Goal: Task Accomplishment & Management: Use online tool/utility

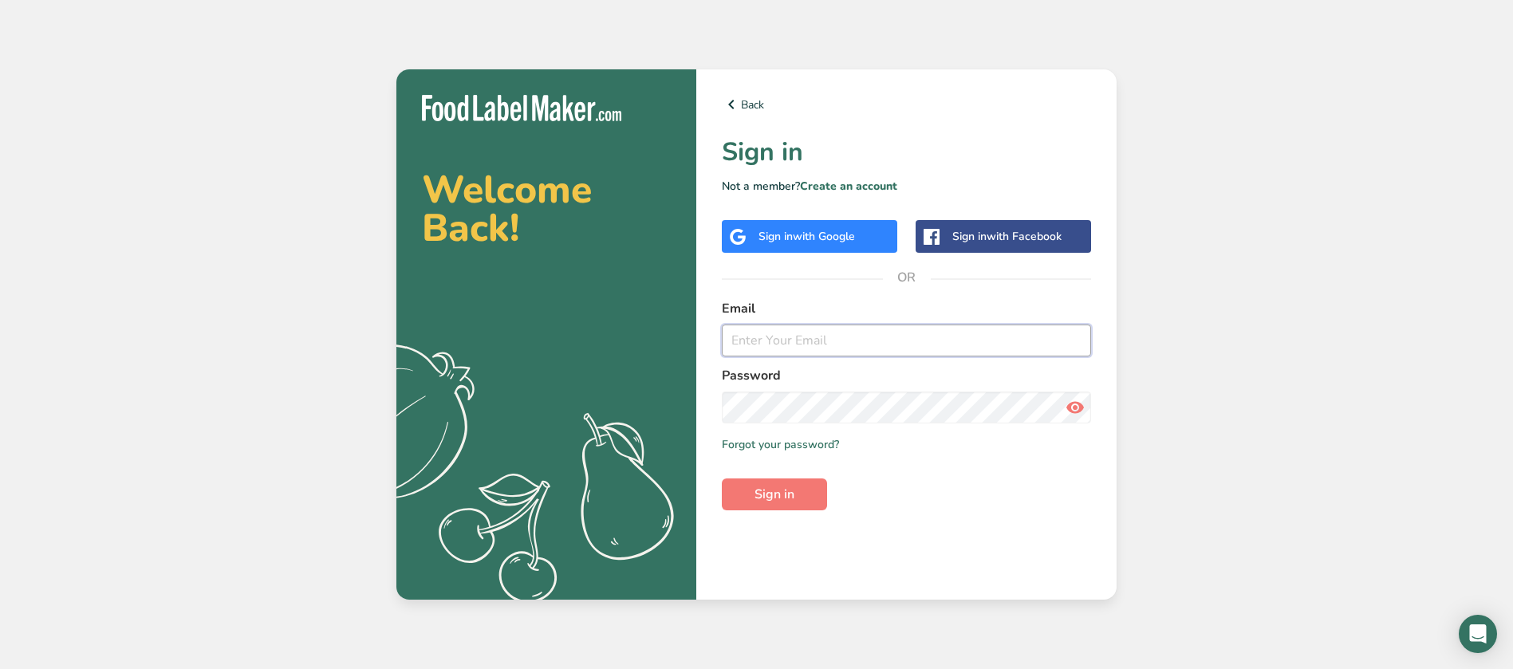
type input "Ahmed.ayman@4anutrition.com"
click at [834, 242] on span "with Google" at bounding box center [824, 236] width 62 height 15
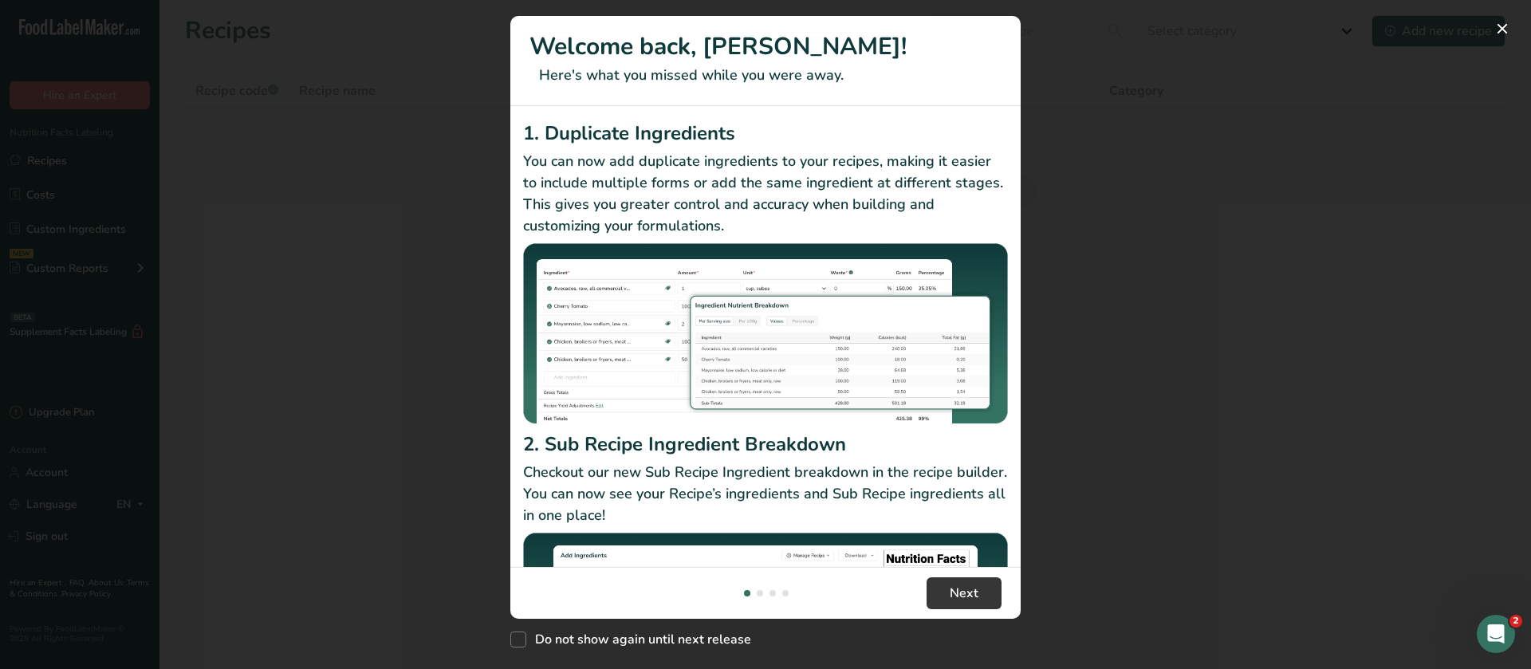
click at [1173, 517] on div "New Features" at bounding box center [765, 334] width 1531 height 669
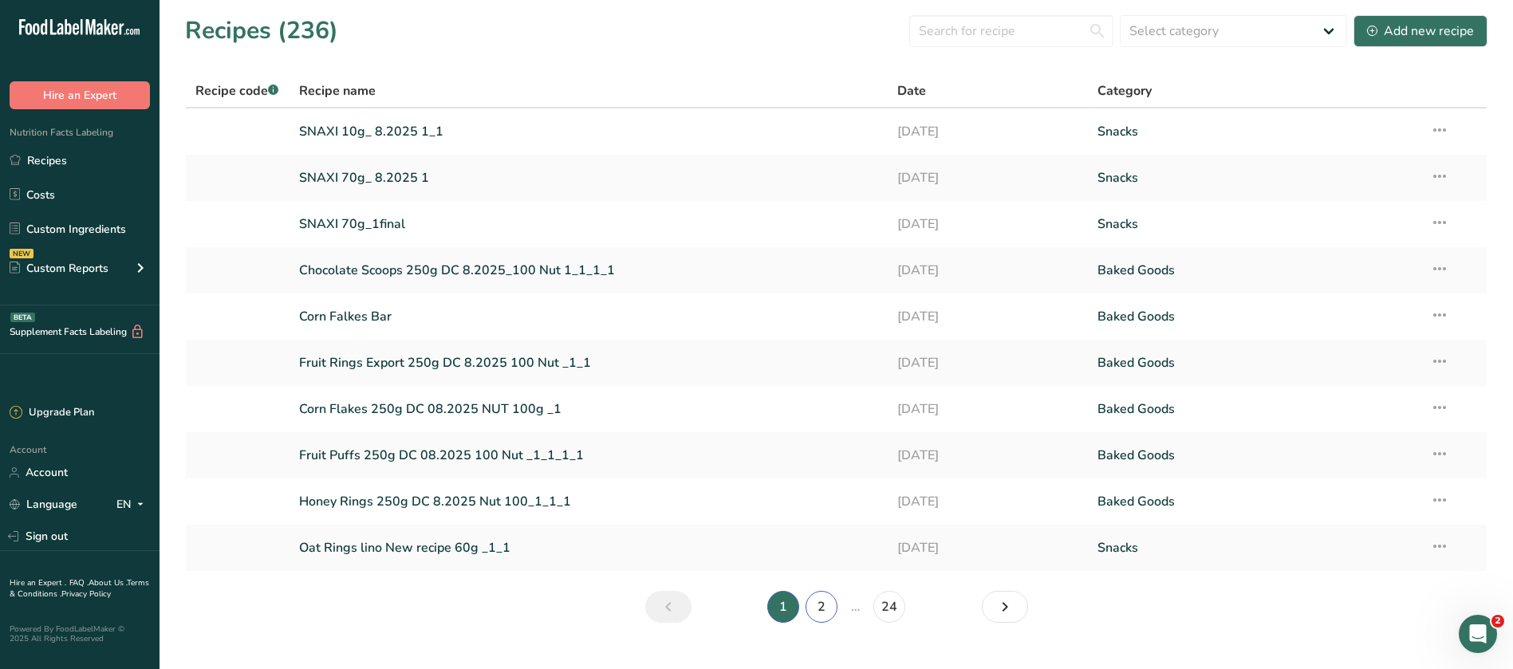
click at [826, 603] on link "2" at bounding box center [821, 607] width 32 height 32
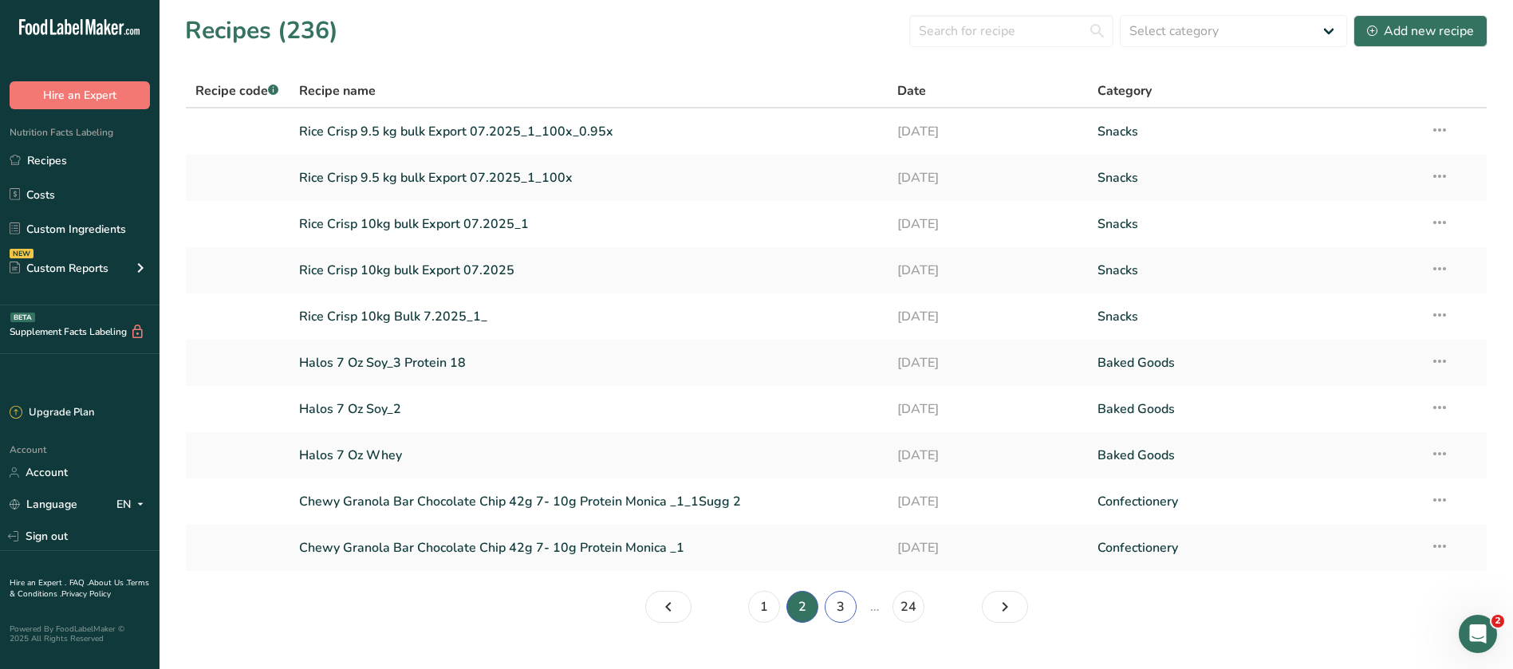
click at [832, 604] on link "3" at bounding box center [841, 607] width 32 height 32
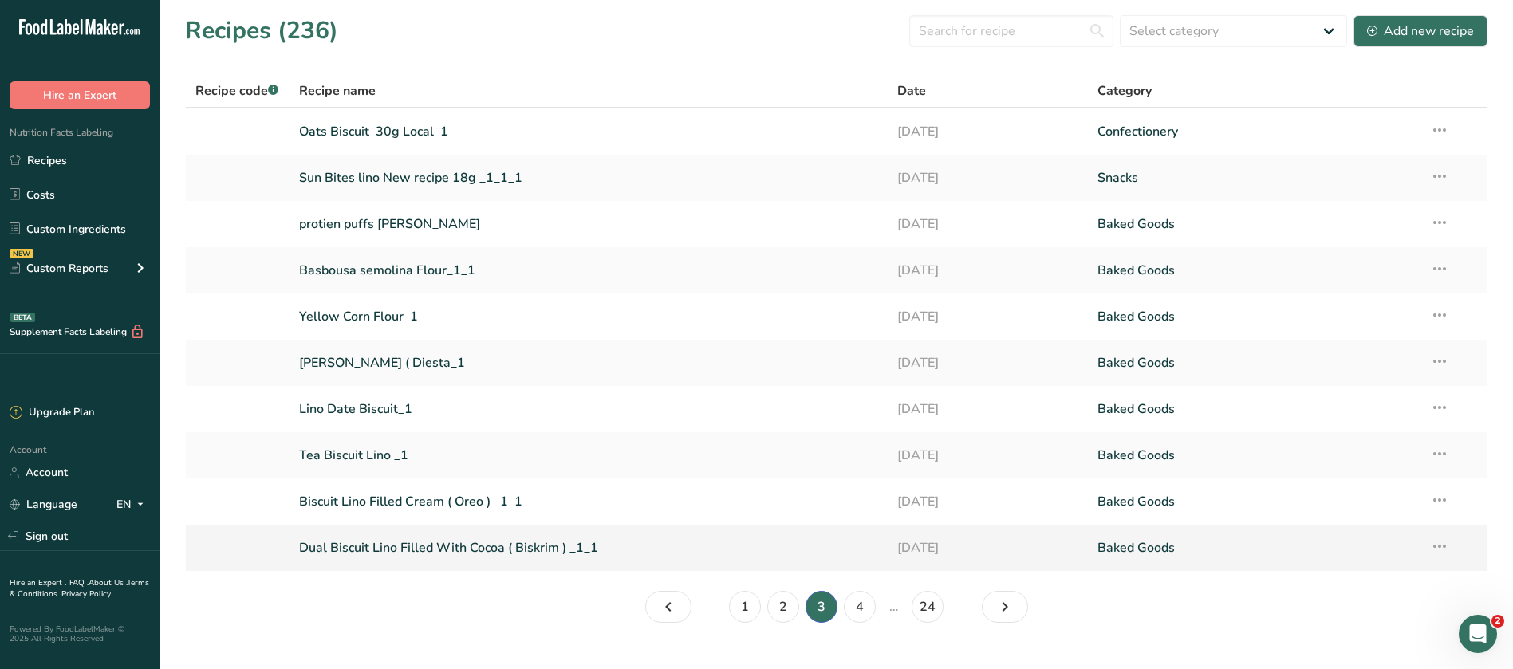
click at [455, 541] on link "Dual Biscuit Lino Filled With Cocoa ( Biskrim ) _1_1" at bounding box center [589, 547] width 580 height 33
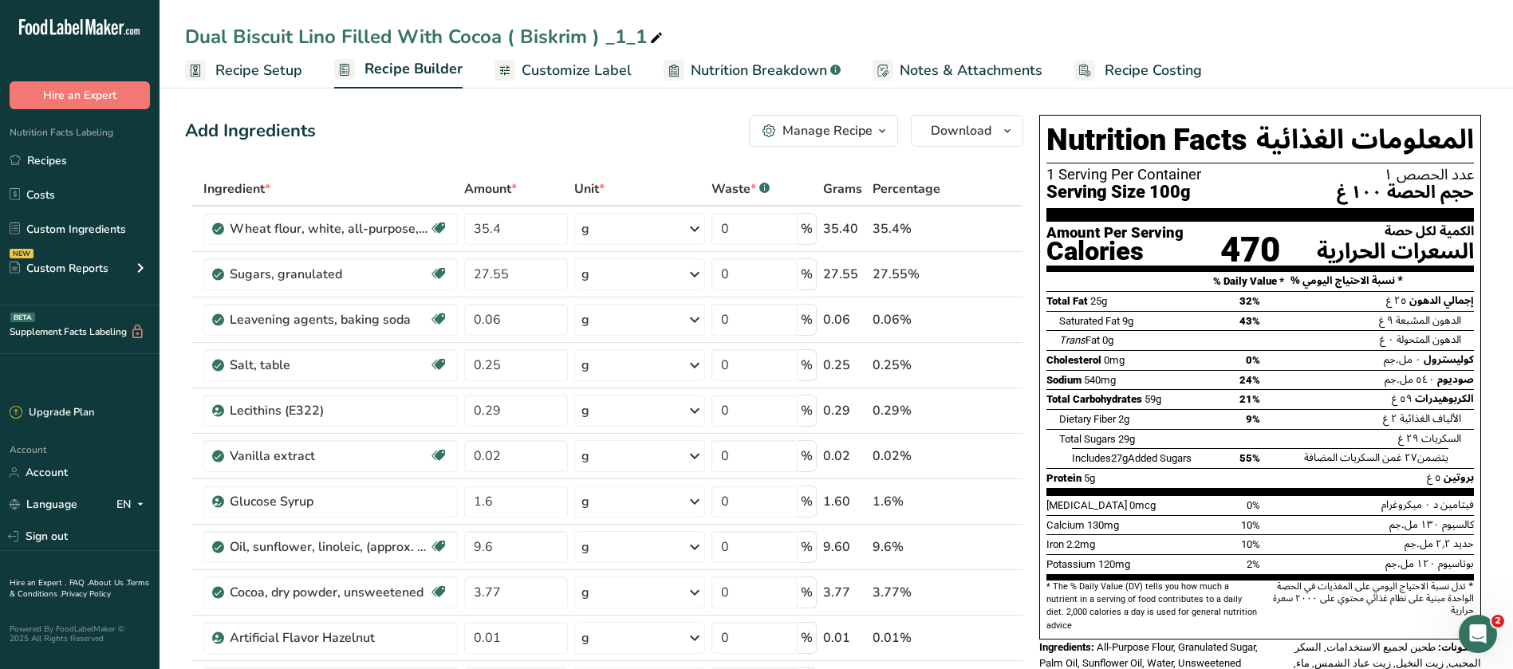
click at [886, 136] on icon "button" at bounding box center [882, 131] width 13 height 20
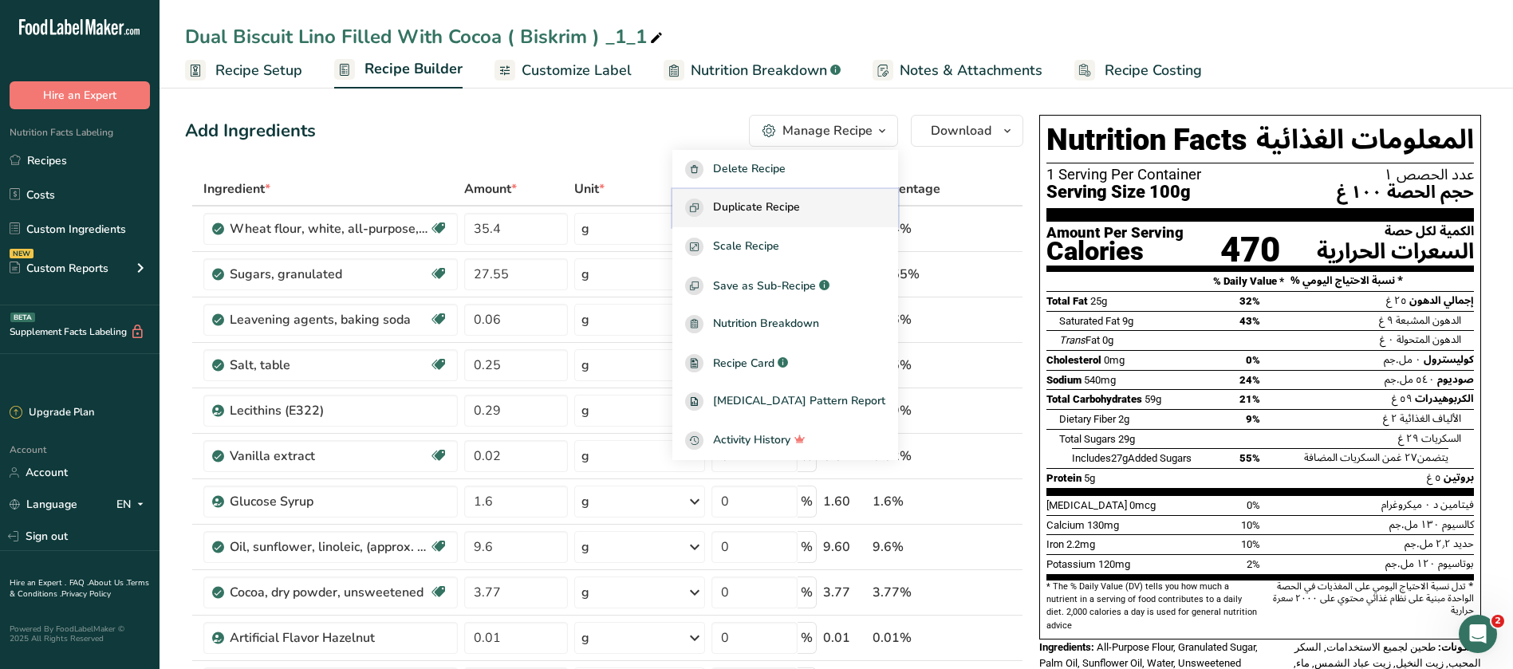
click at [800, 214] on span "Duplicate Recipe" at bounding box center [756, 208] width 87 height 18
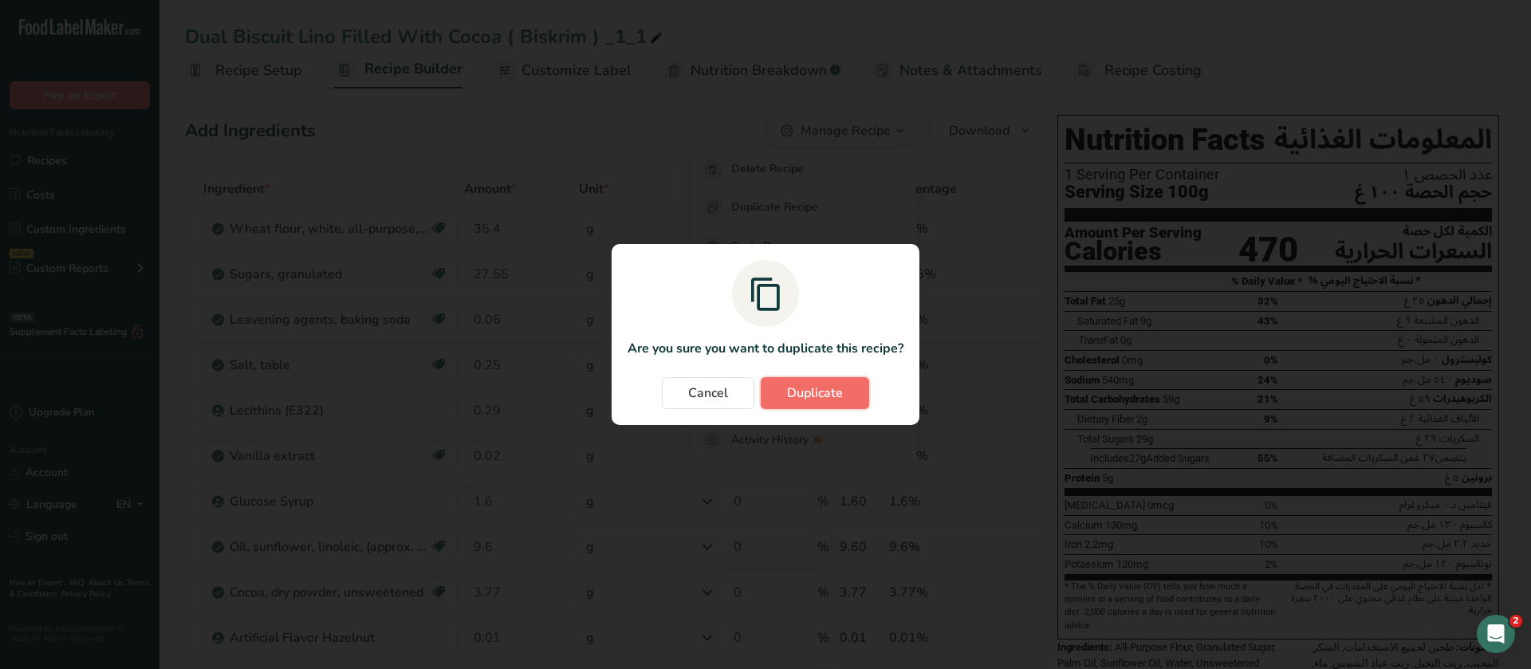
click at [810, 400] on span "Duplicate" at bounding box center [815, 393] width 56 height 19
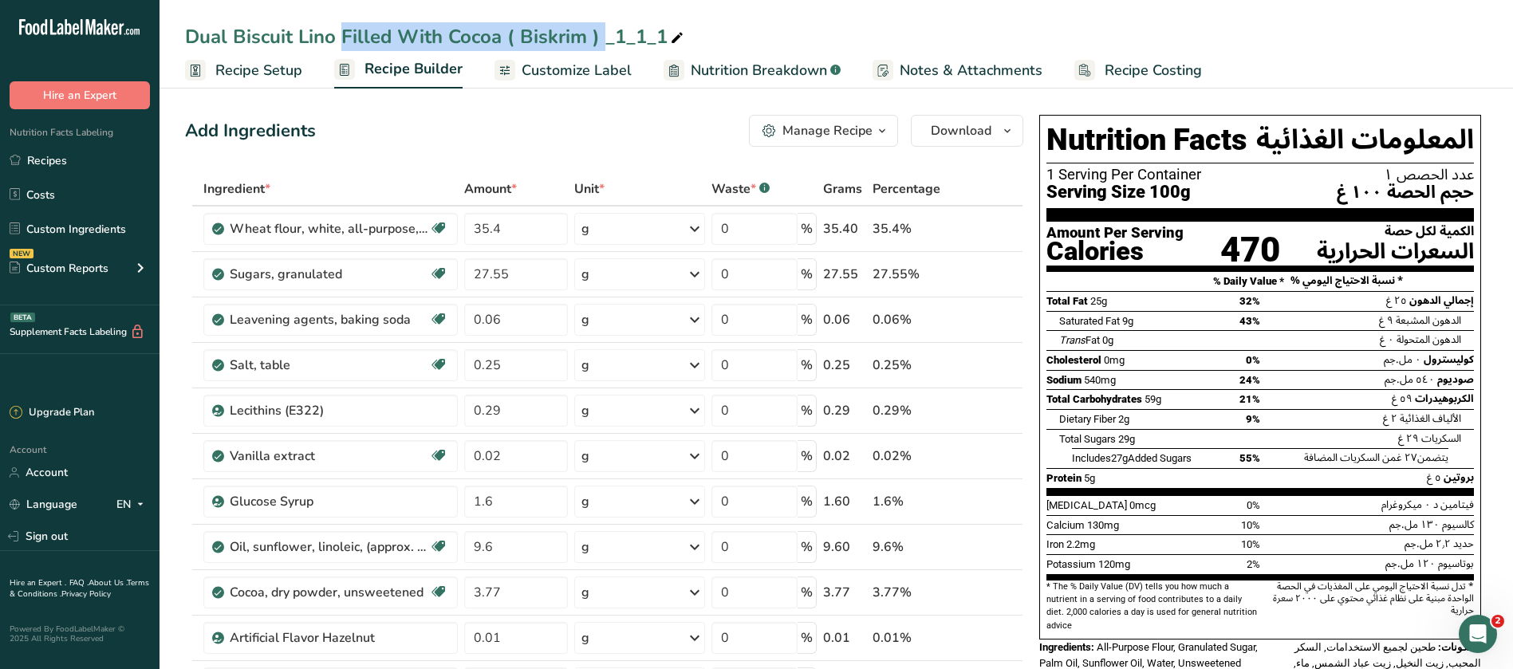
drag, startPoint x: 506, startPoint y: 37, endPoint x: 236, endPoint y: 41, distance: 269.6
click at [236, 41] on div "Dual Biscuit Lino Filled With Cocoa ( Biskrim ) _1_1_1" at bounding box center [436, 36] width 502 height 29
drag, startPoint x: 384, startPoint y: 30, endPoint x: 362, endPoint y: 30, distance: 22.3
click at [362, 30] on input "Dual Biscuit Lino Filled With Cocoa ( Biskrim ) _1_1_1" at bounding box center [836, 36] width 1302 height 29
drag, startPoint x: 392, startPoint y: 33, endPoint x: 238, endPoint y: 40, distance: 154.0
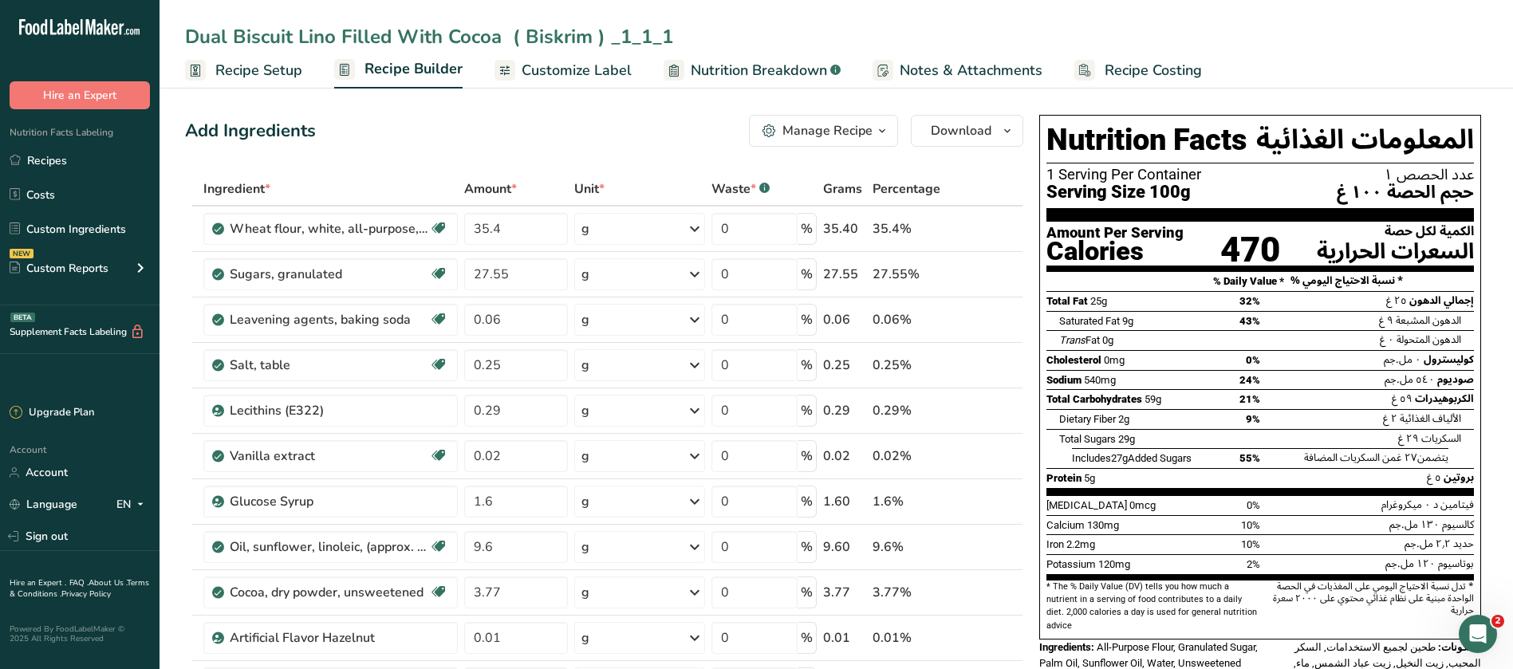
click at [238, 40] on input "Dual Biscuit Lino Filled With Cocoa ( Biskrim ) _1_1_1" at bounding box center [836, 36] width 1302 height 29
click at [555, 41] on input "Dual Cookies 25g With Cocoa ( Biskrim ) _1_1_1" at bounding box center [836, 36] width 1302 height 29
type input "Dual Cookies 25g With Cocoa _1_1_1"
click at [1024, 17] on div "Dual Cookies 25g With Cocoa _1_1_1 Recipe Setup Recipe Builder Customize Label …" at bounding box center [835, 44] width 1353 height 89
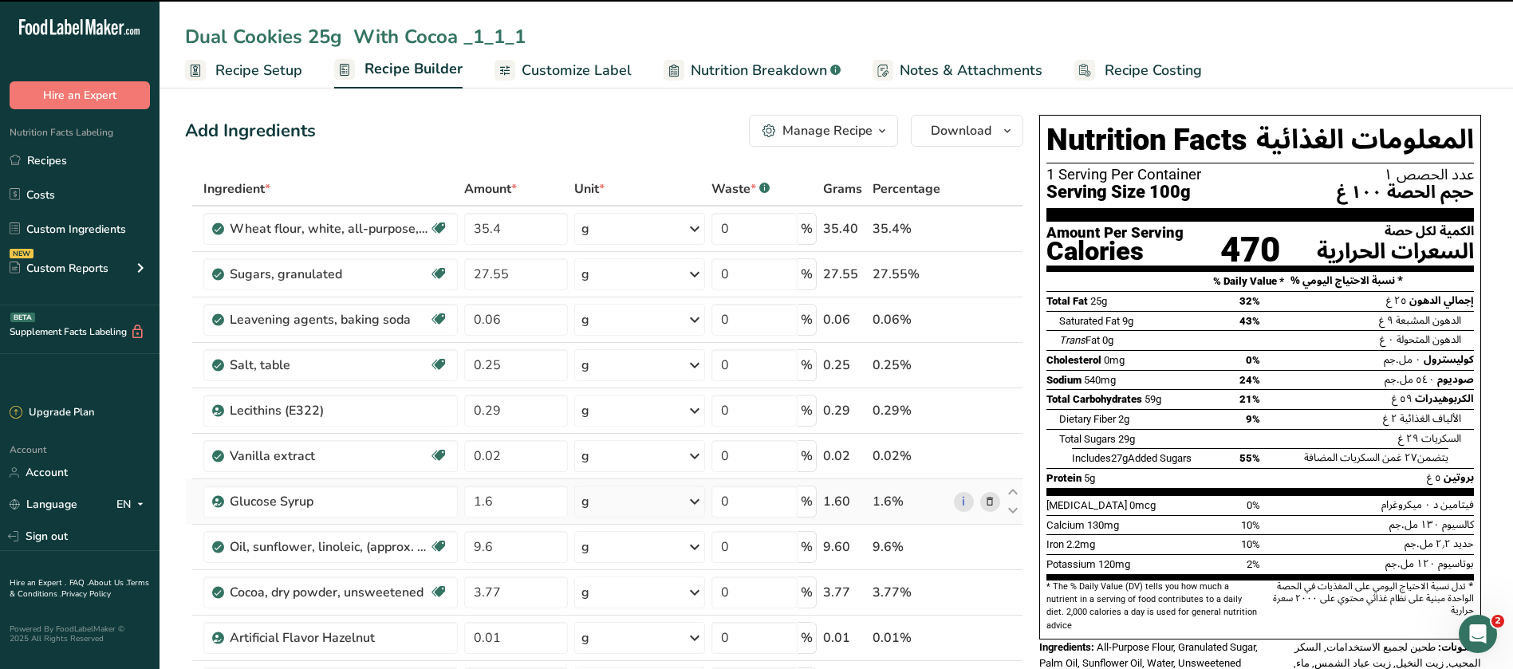
scroll to position [598, 0]
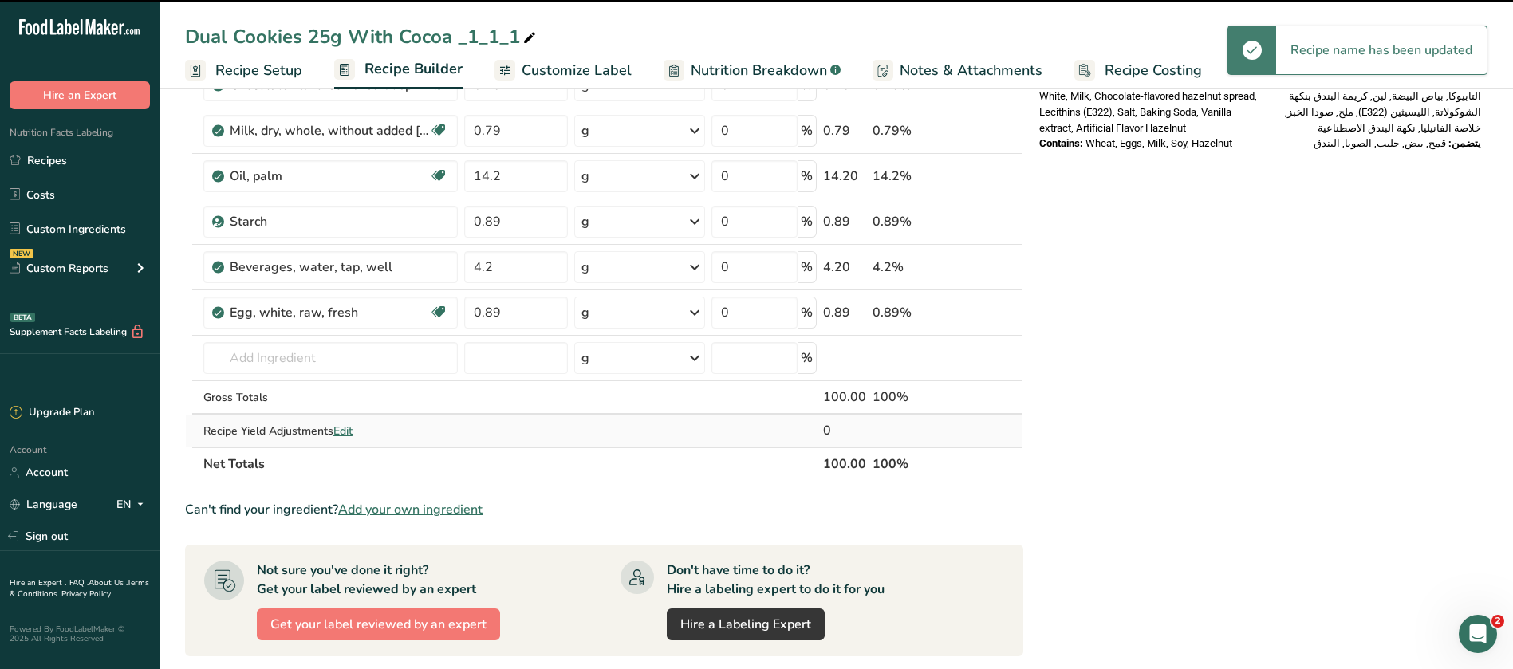
click at [341, 435] on span "Edit" at bounding box center [342, 430] width 19 height 15
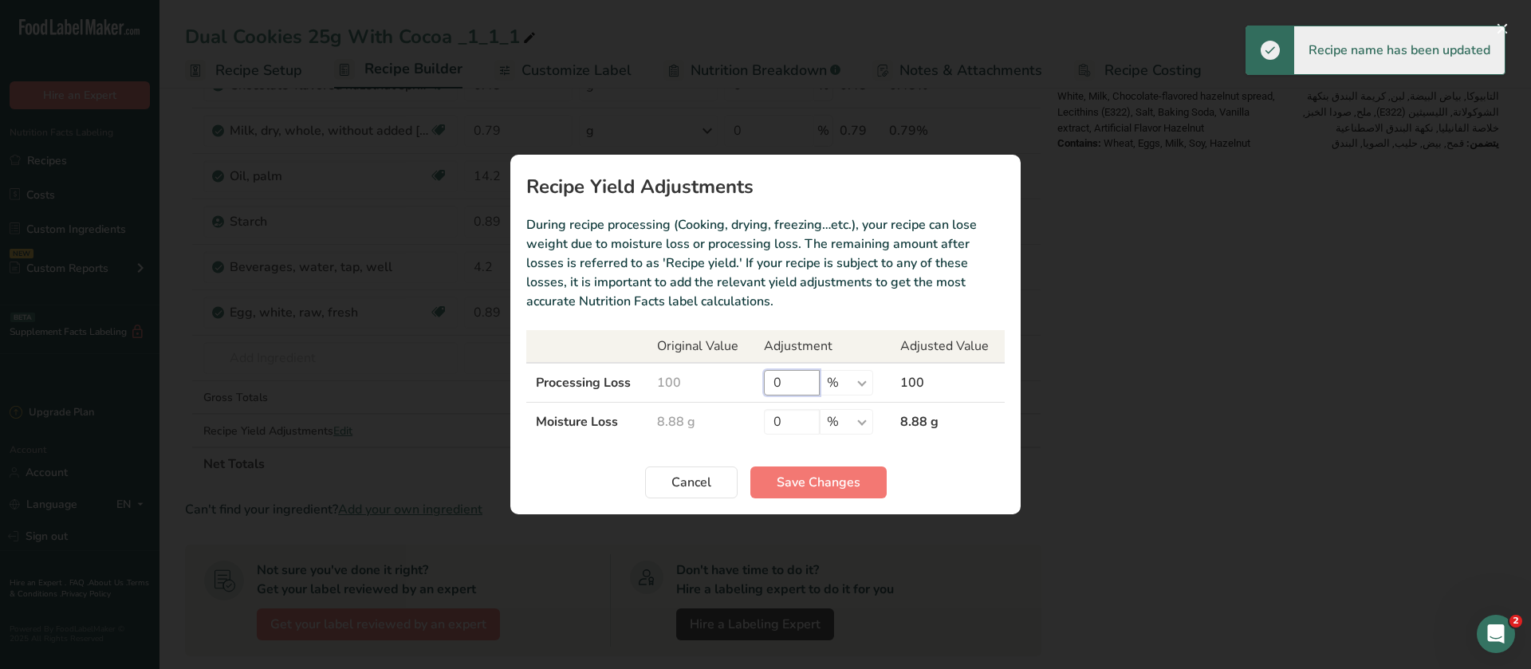
drag, startPoint x: 791, startPoint y: 385, endPoint x: 755, endPoint y: 383, distance: 36.0
click at [755, 383] on td "0 % g kg mg mcg lb oz" at bounding box center [822, 383] width 136 height 40
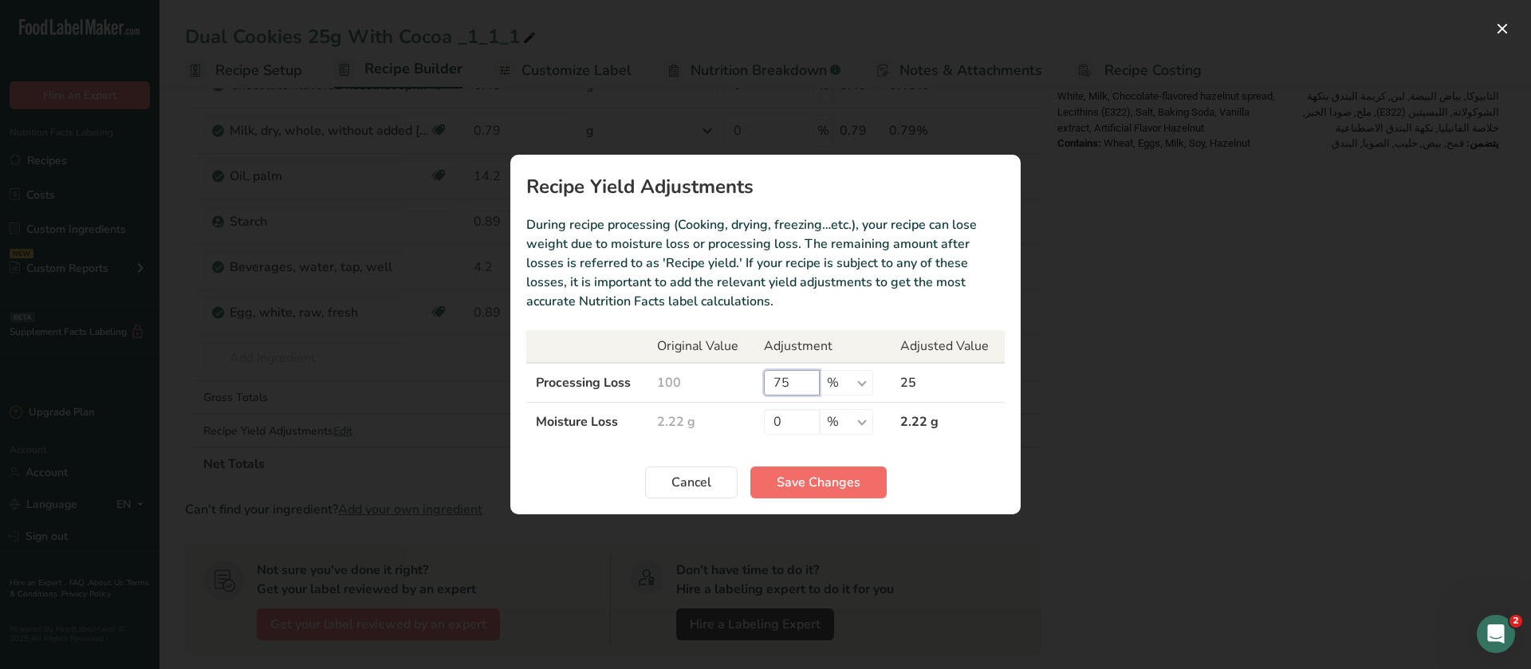
type input "75"
click at [799, 475] on span "Save Changes" at bounding box center [819, 482] width 84 height 19
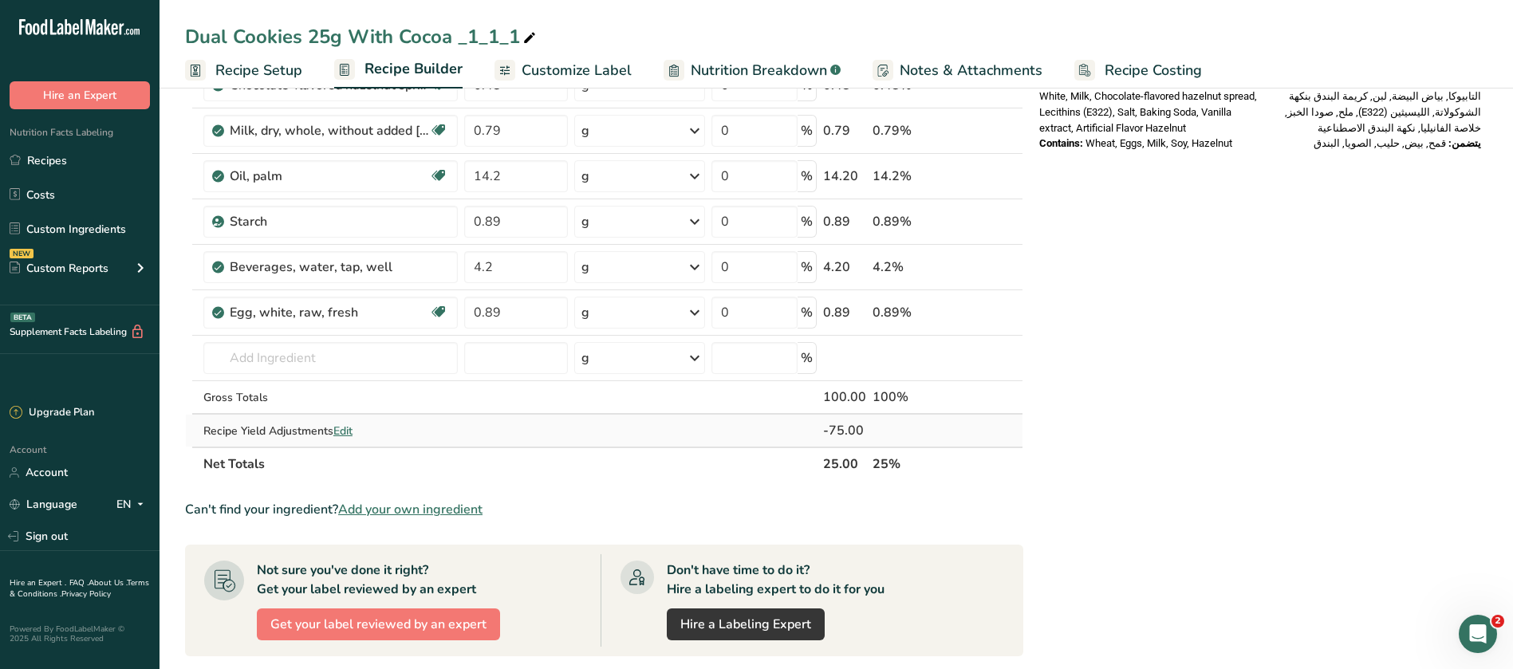
click at [347, 431] on span "Edit" at bounding box center [342, 430] width 19 height 15
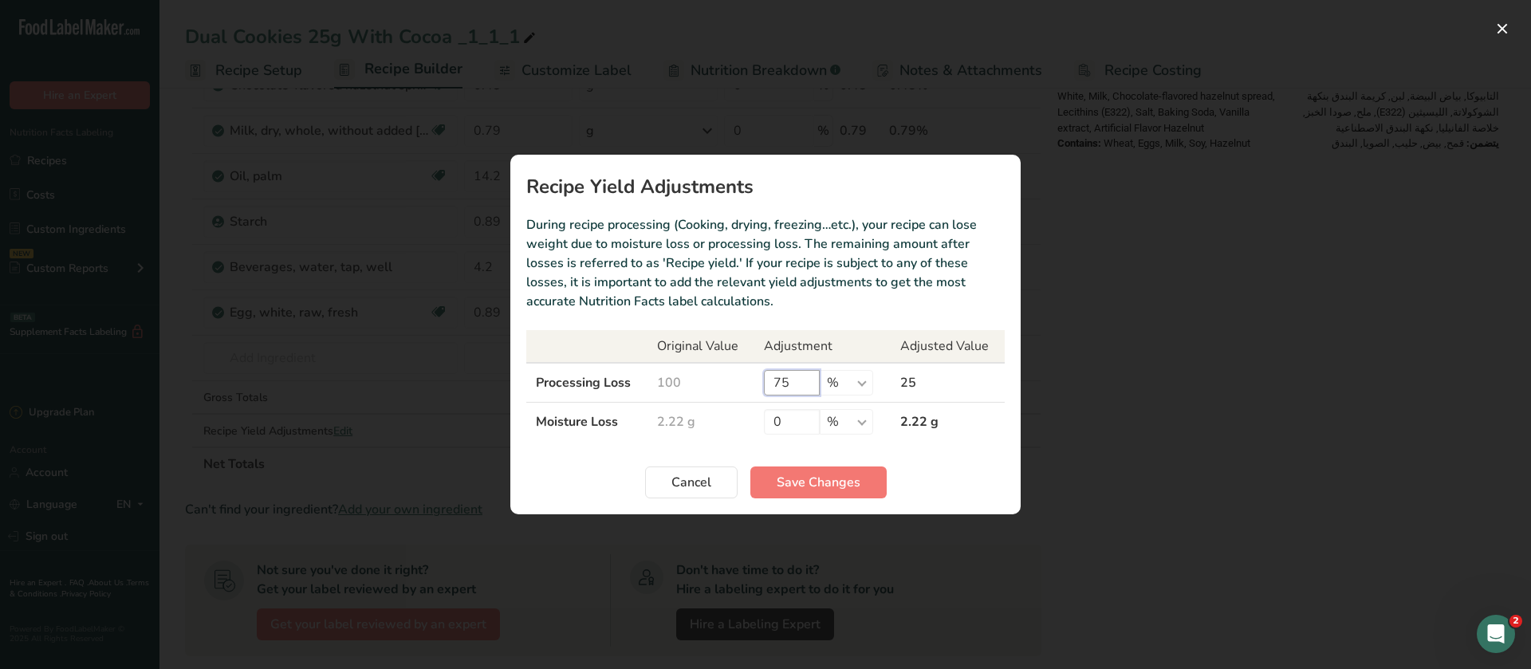
drag, startPoint x: 789, startPoint y: 389, endPoint x: 766, endPoint y: 392, distance: 24.0
click at [766, 392] on input "75" at bounding box center [792, 383] width 56 height 26
type input "87.5"
click at [836, 488] on span "Save Changes" at bounding box center [819, 482] width 84 height 19
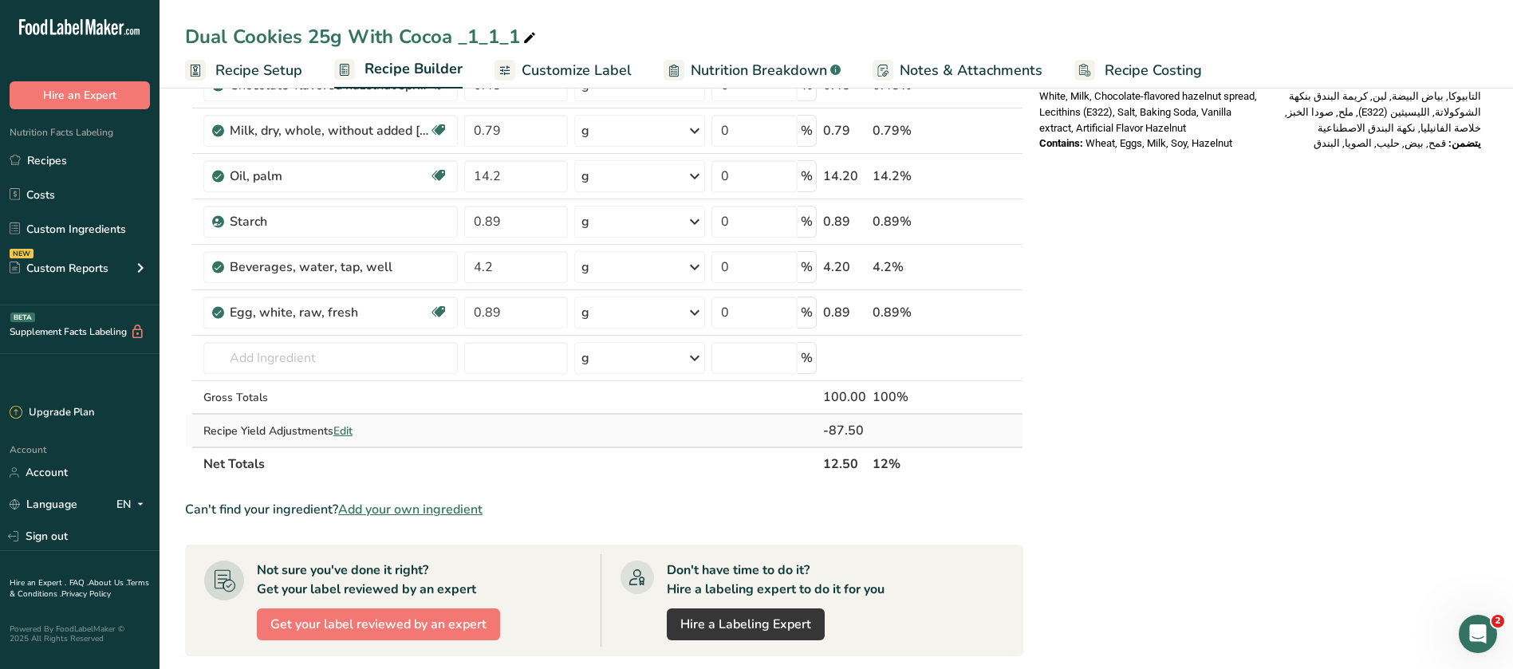
click at [352, 424] on span "Edit" at bounding box center [342, 430] width 19 height 15
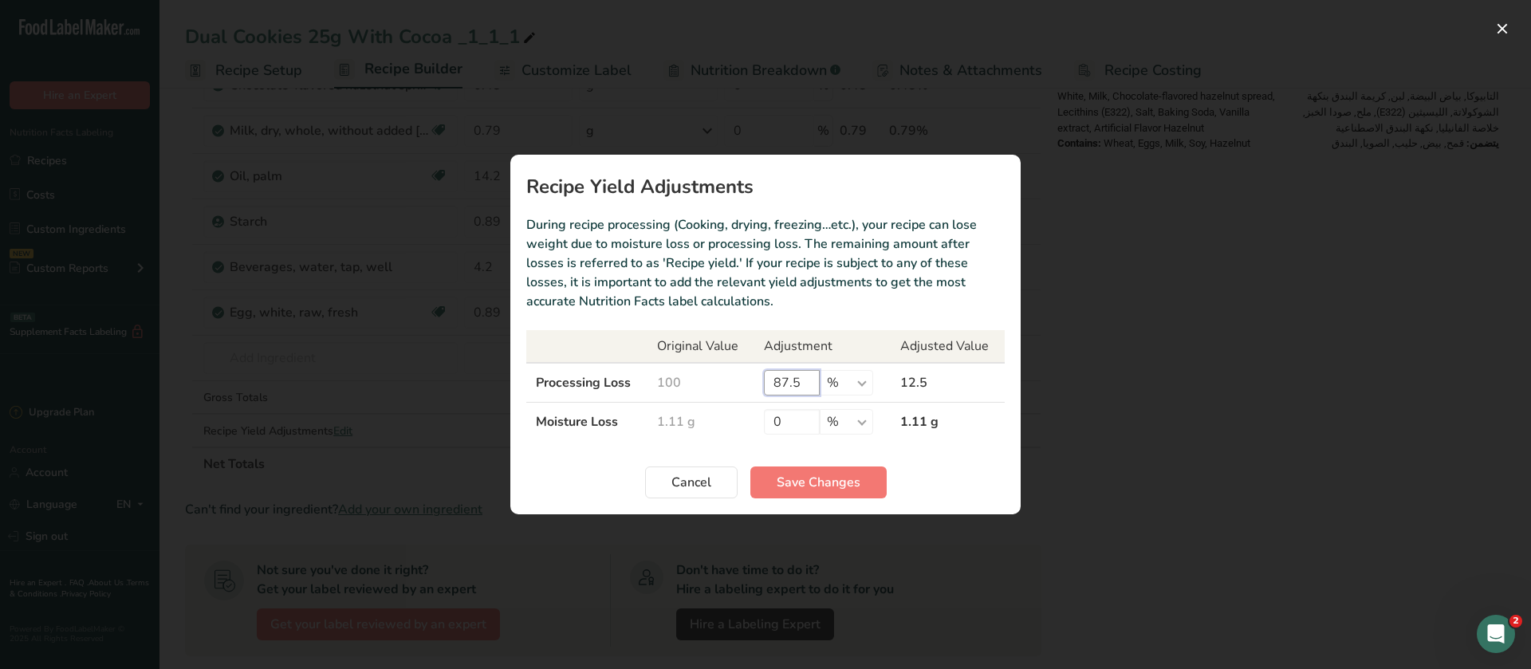
drag, startPoint x: 802, startPoint y: 377, endPoint x: 784, endPoint y: 378, distance: 18.4
click at [784, 378] on input "87.5" at bounding box center [792, 383] width 56 height 26
type input "88"
click at [841, 489] on span "Save Changes" at bounding box center [819, 482] width 84 height 19
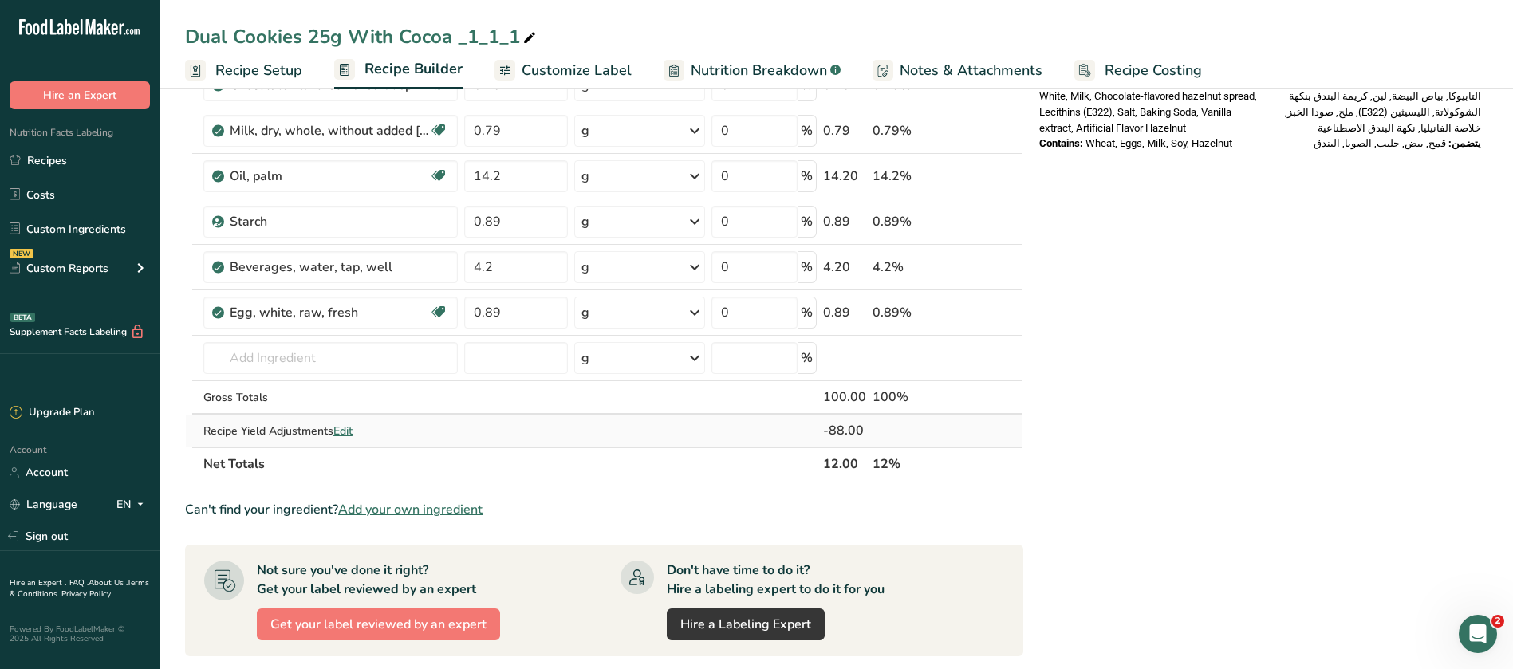
click at [341, 432] on span "Edit" at bounding box center [342, 430] width 19 height 15
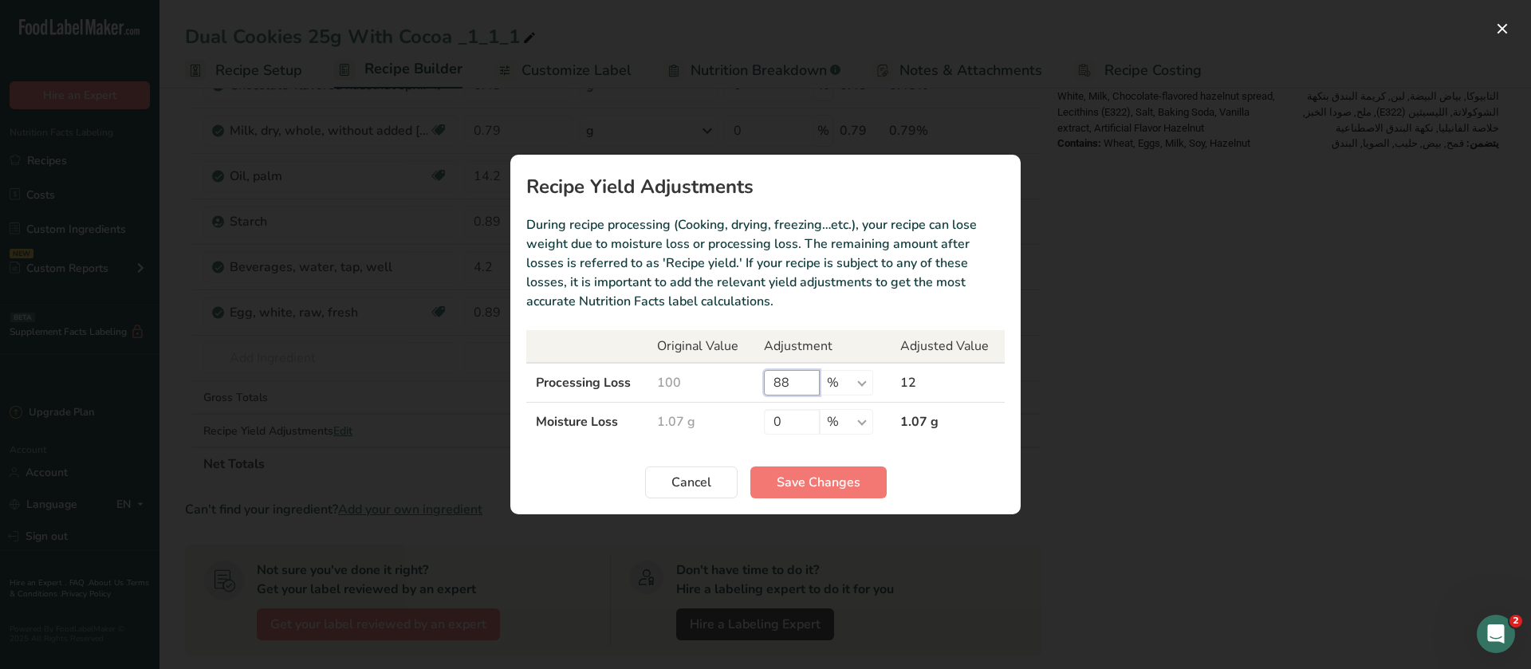
click at [803, 380] on input "88" at bounding box center [792, 383] width 56 height 26
type input "87.5"
click at [843, 498] on section "Recipe Yield Adjustments During recipe processing (Cooking, drying, freezing…et…" at bounding box center [765, 335] width 510 height 360
click at [845, 486] on span "Save Changes" at bounding box center [819, 482] width 84 height 19
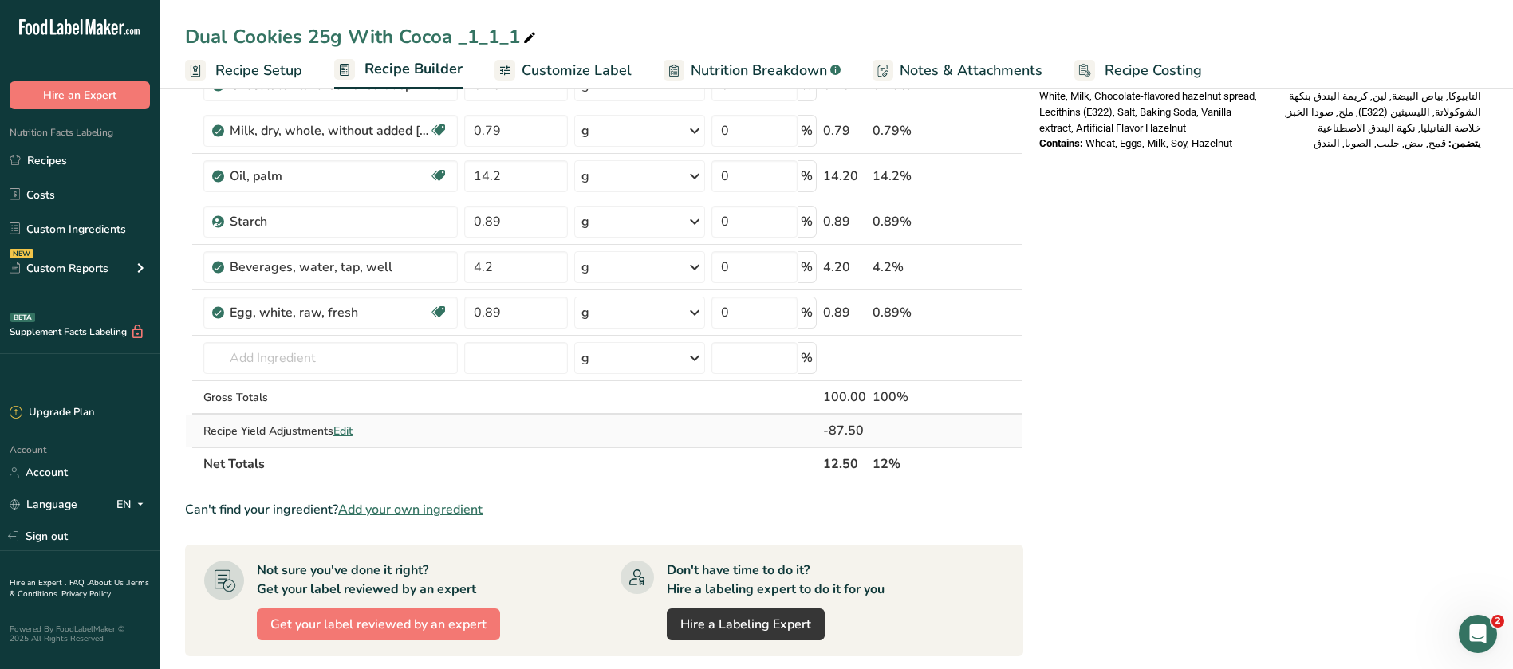
click at [348, 427] on span "Edit" at bounding box center [342, 430] width 19 height 15
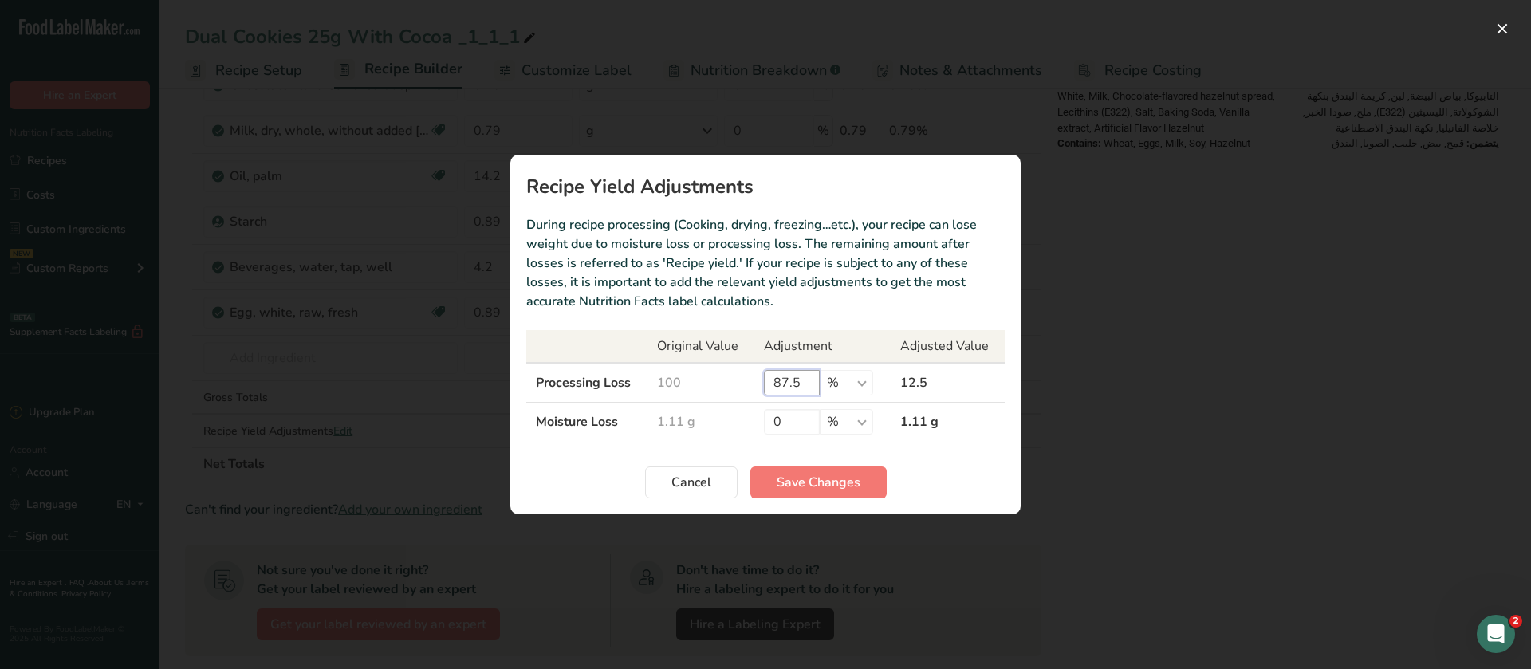
click at [807, 383] on input "87.5" at bounding box center [792, 383] width 56 height 26
type input "87.4"
click at [800, 490] on span "Save Changes" at bounding box center [819, 482] width 84 height 19
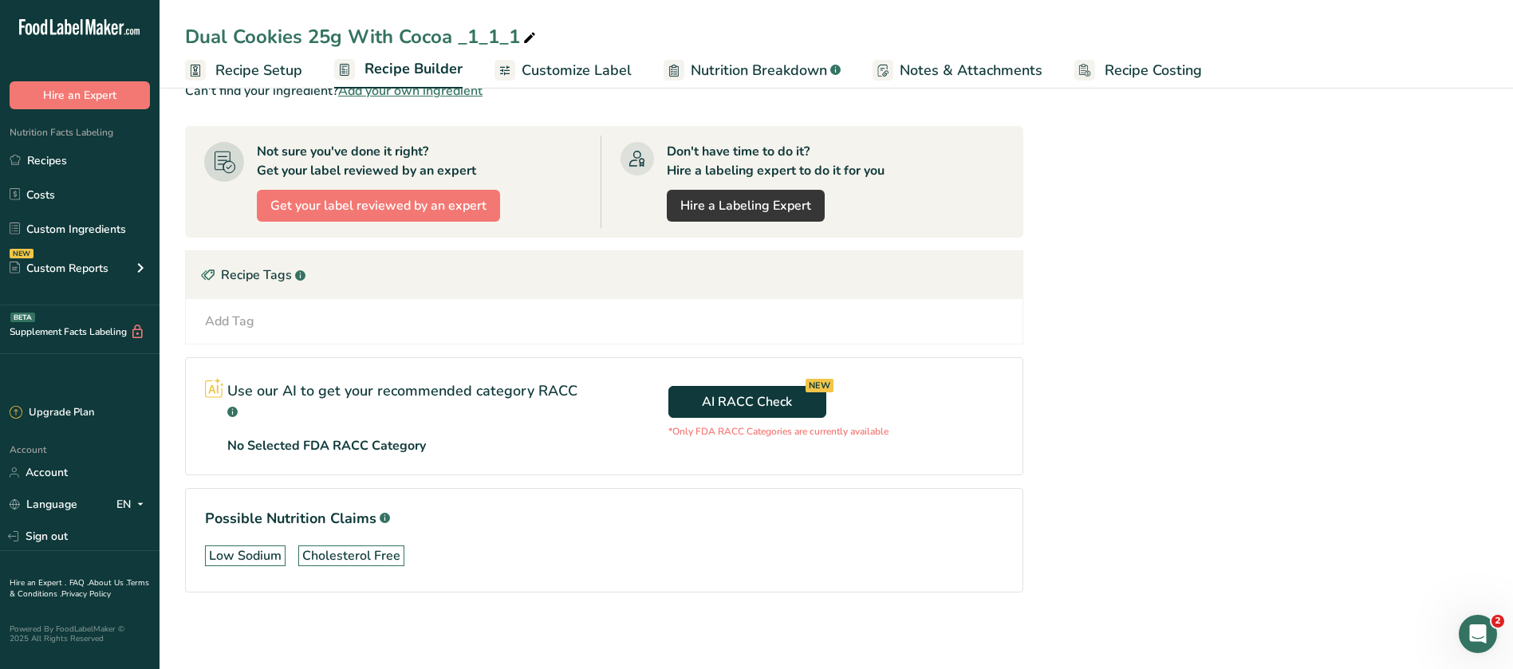
scroll to position [419, 0]
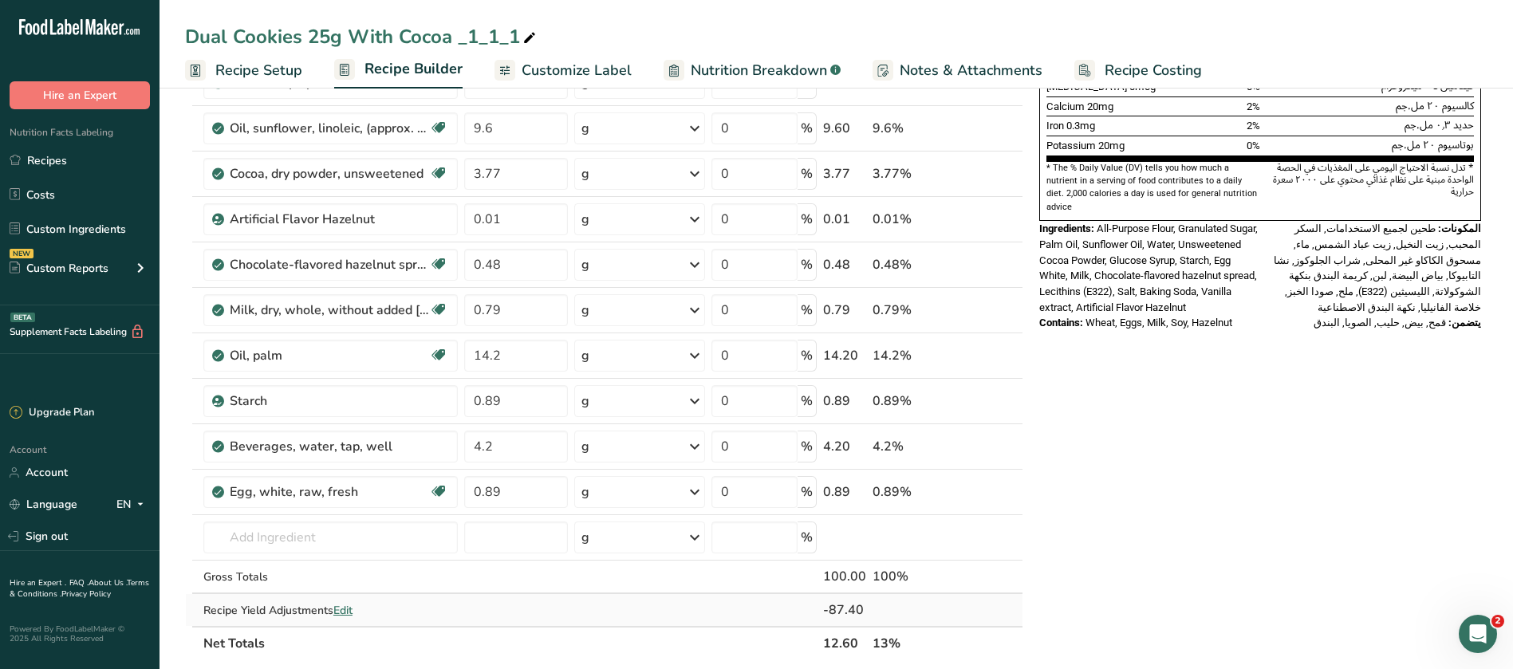
click at [352, 605] on span "Edit" at bounding box center [342, 610] width 19 height 15
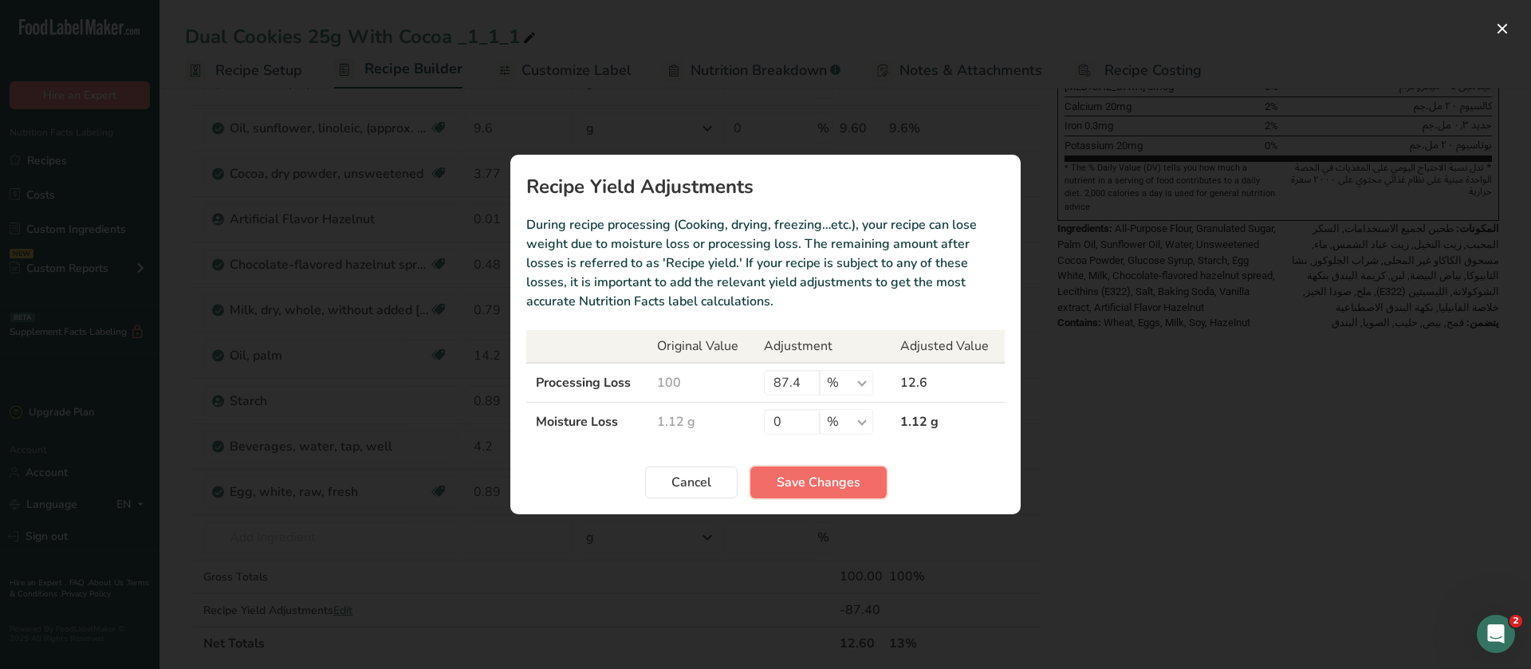
click at [823, 483] on span "Save Changes" at bounding box center [819, 482] width 84 height 19
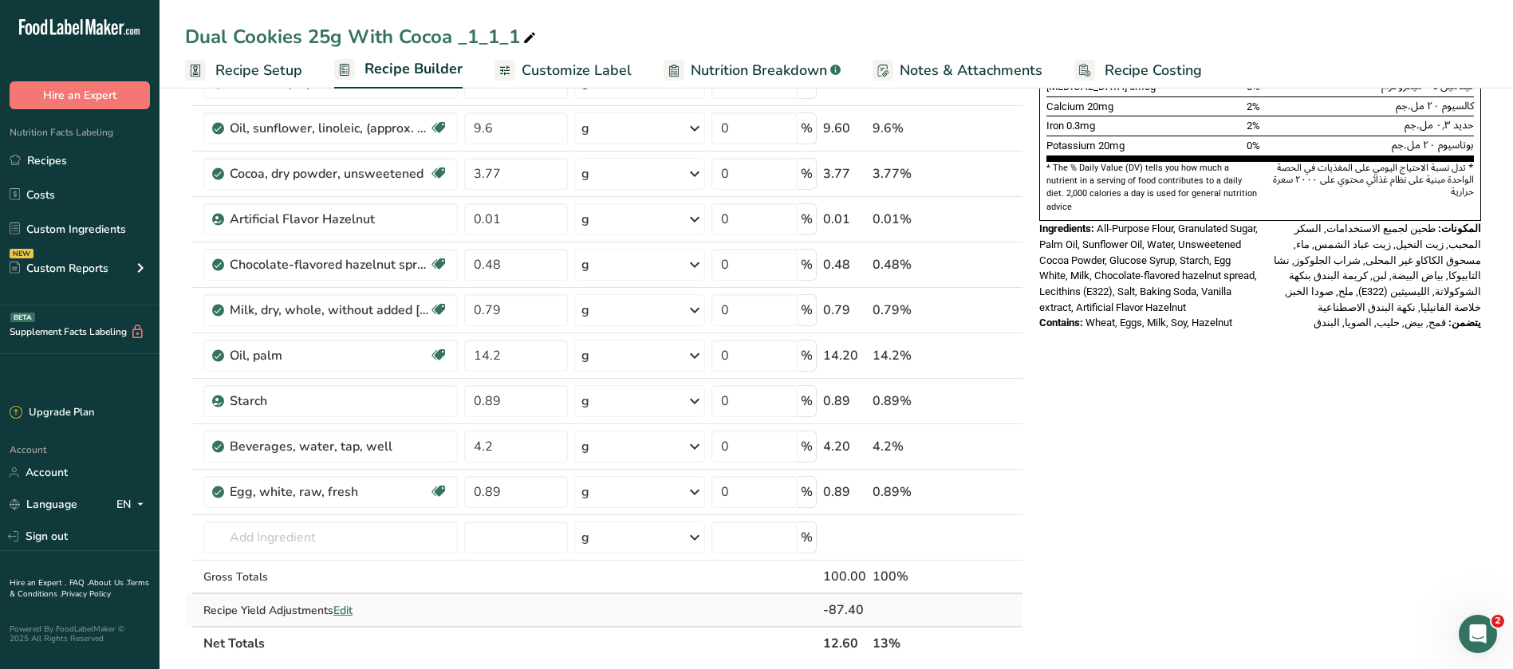
click at [352, 613] on span "Edit" at bounding box center [342, 610] width 19 height 15
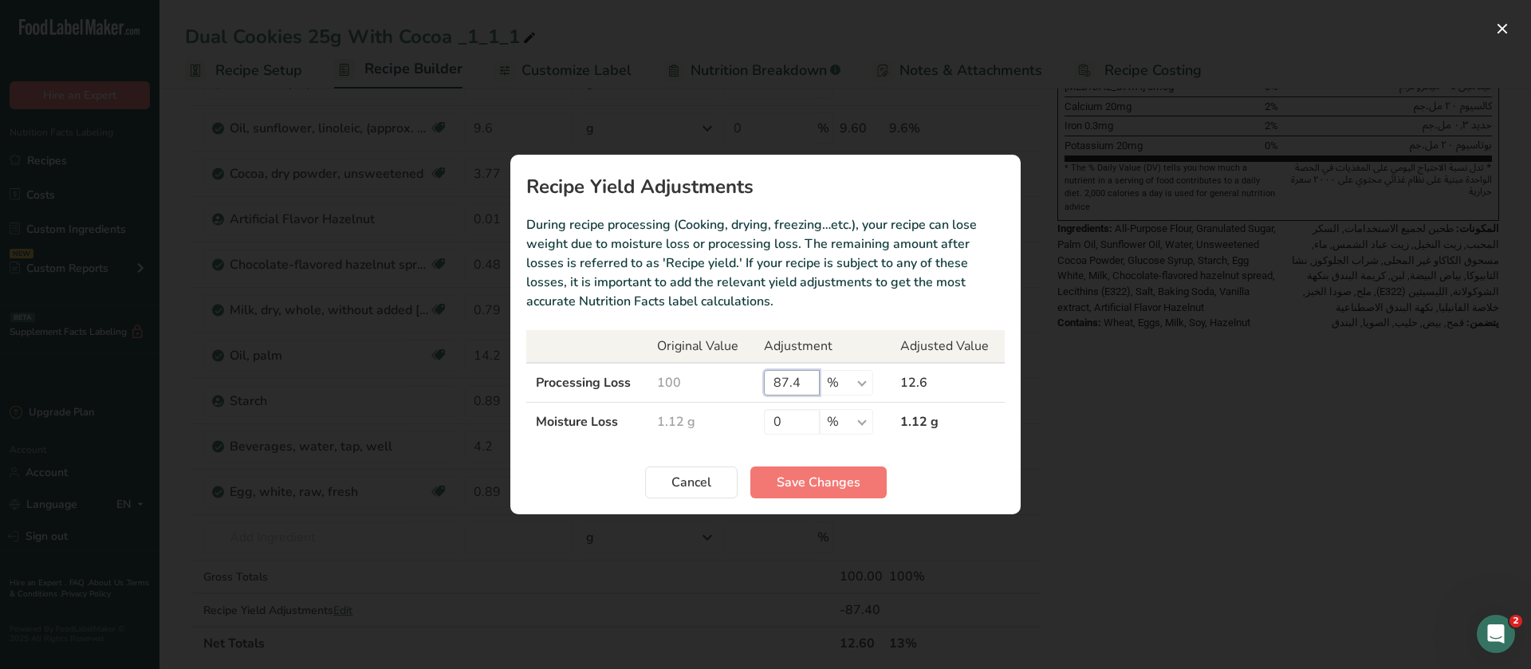
click at [796, 384] on input "87.4" at bounding box center [792, 383] width 56 height 26
type input "87.2"
click at [842, 471] on button "Save Changes" at bounding box center [818, 482] width 136 height 32
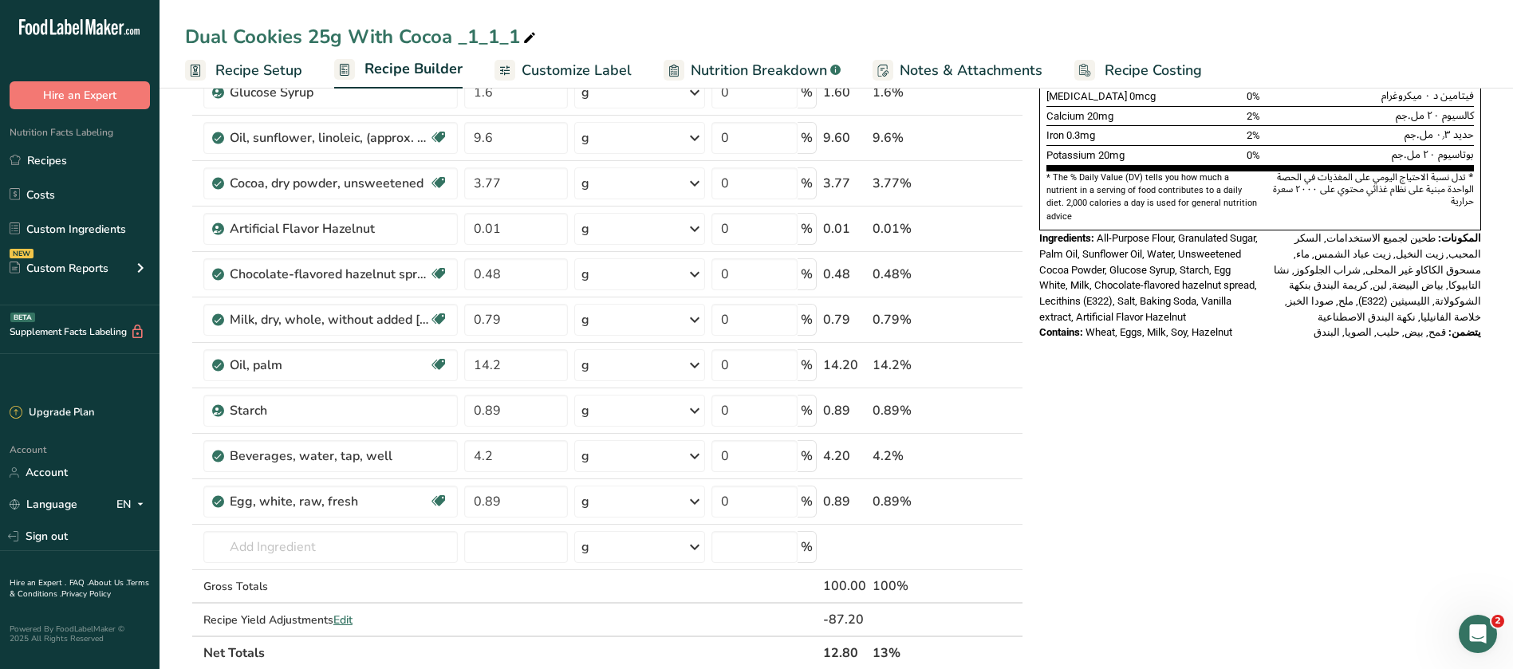
scroll to position [478, 0]
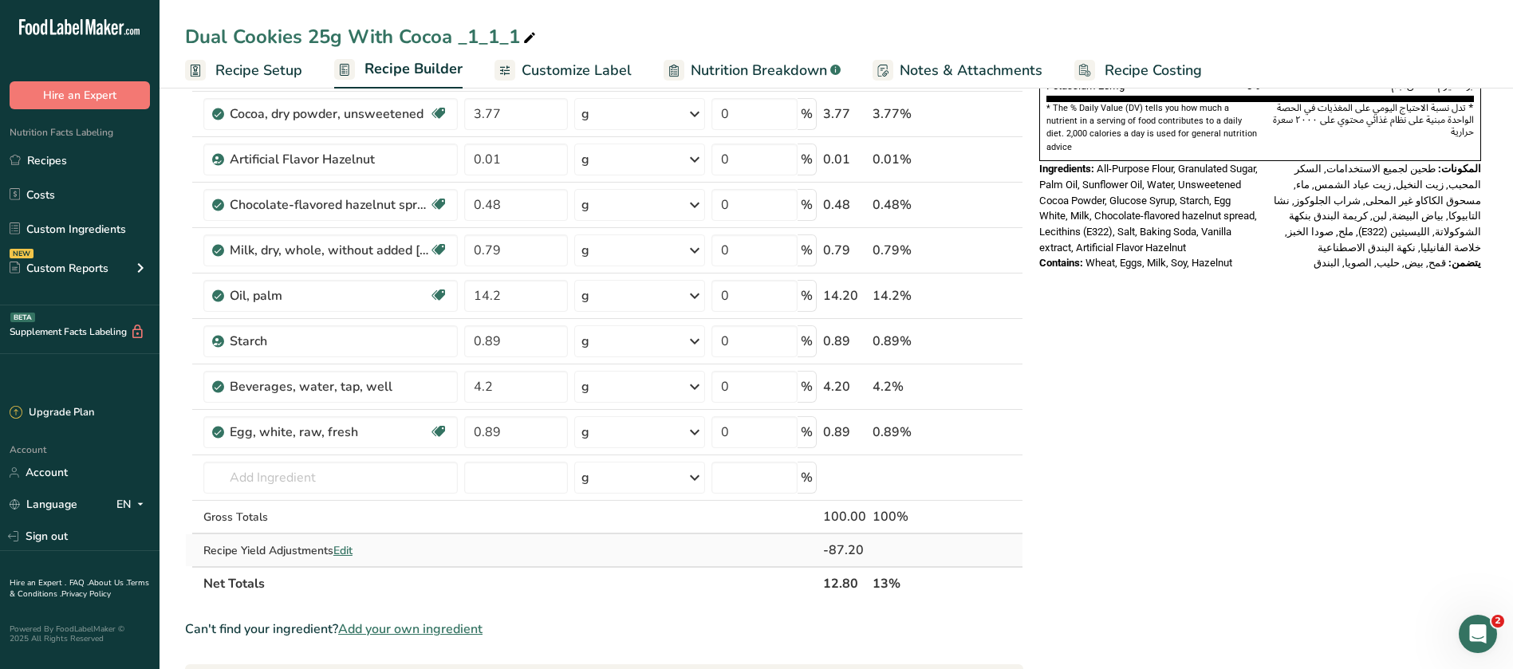
click at [341, 552] on span "Edit" at bounding box center [342, 550] width 19 height 15
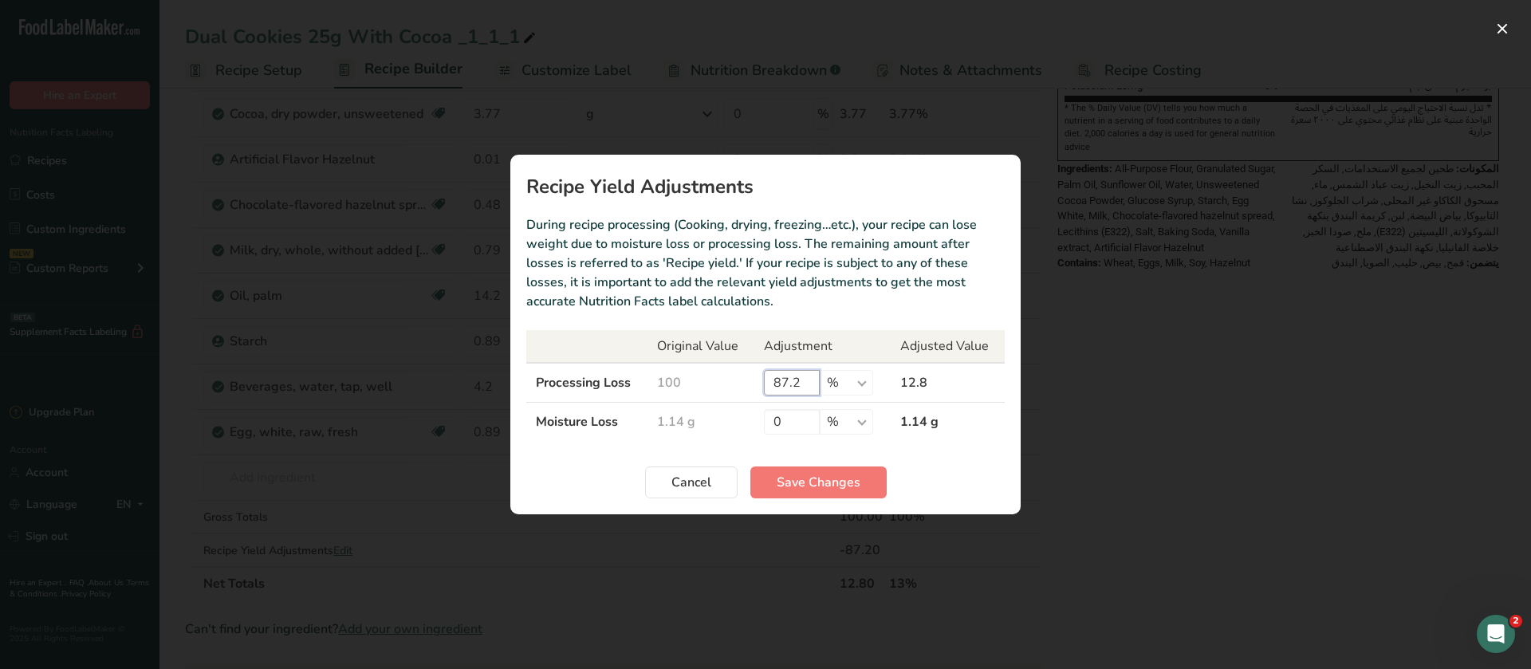
click at [817, 388] on input "87.2" at bounding box center [792, 383] width 56 height 26
type input "87.7"
click at [834, 480] on span "Save Changes" at bounding box center [819, 482] width 84 height 19
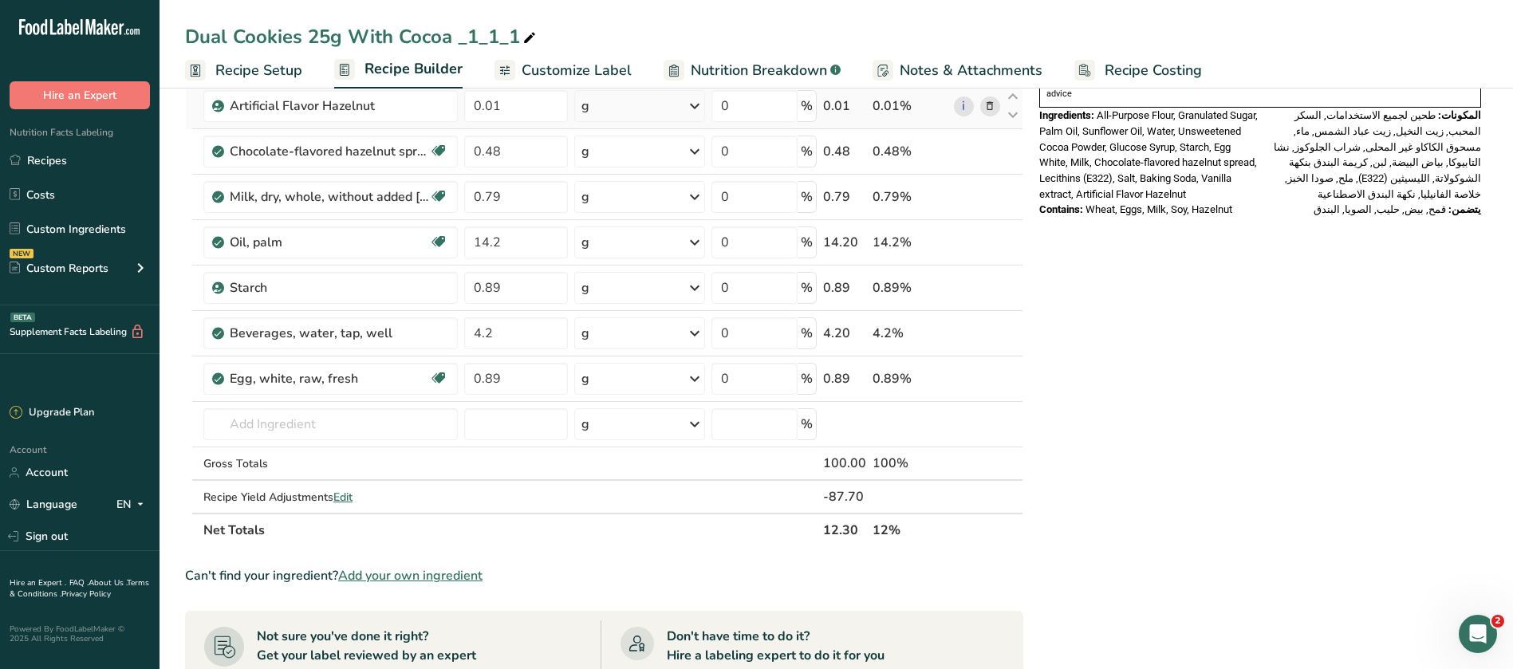
scroll to position [598, 0]
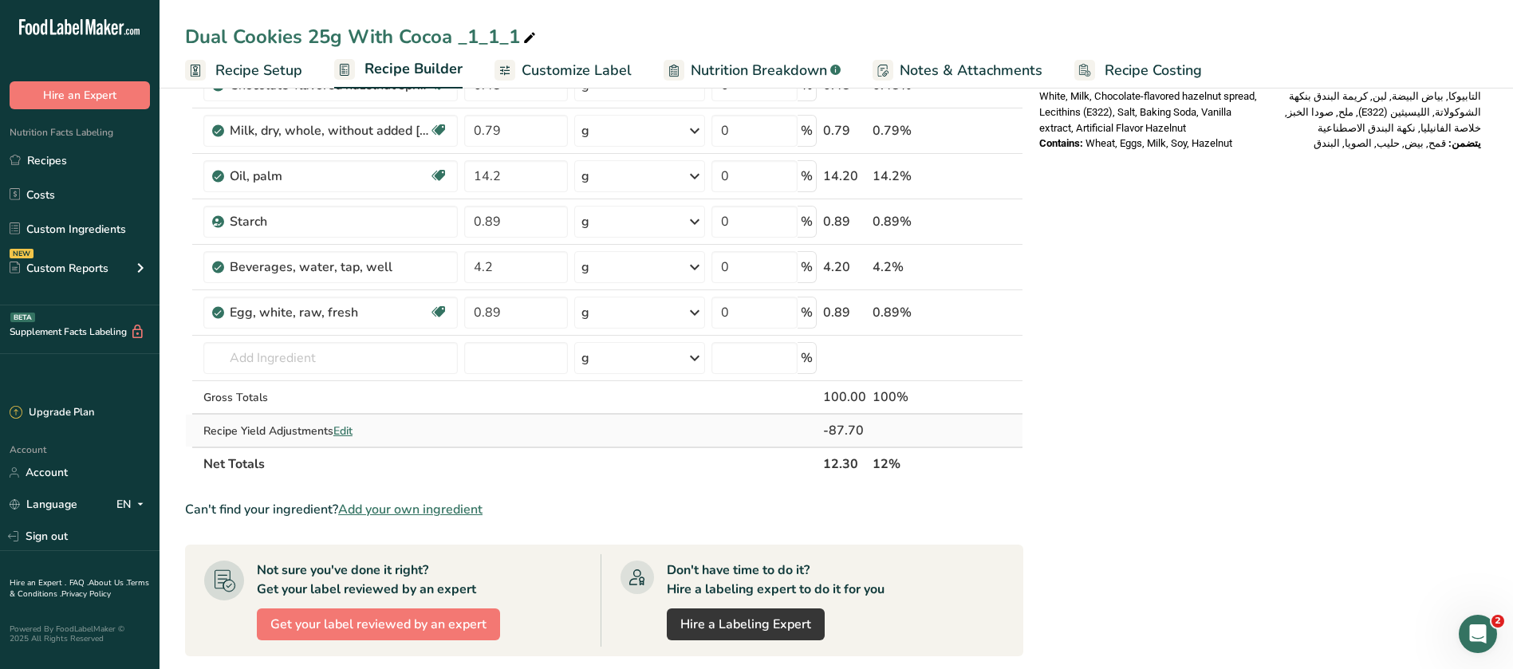
click at [345, 434] on span "Edit" at bounding box center [342, 430] width 19 height 15
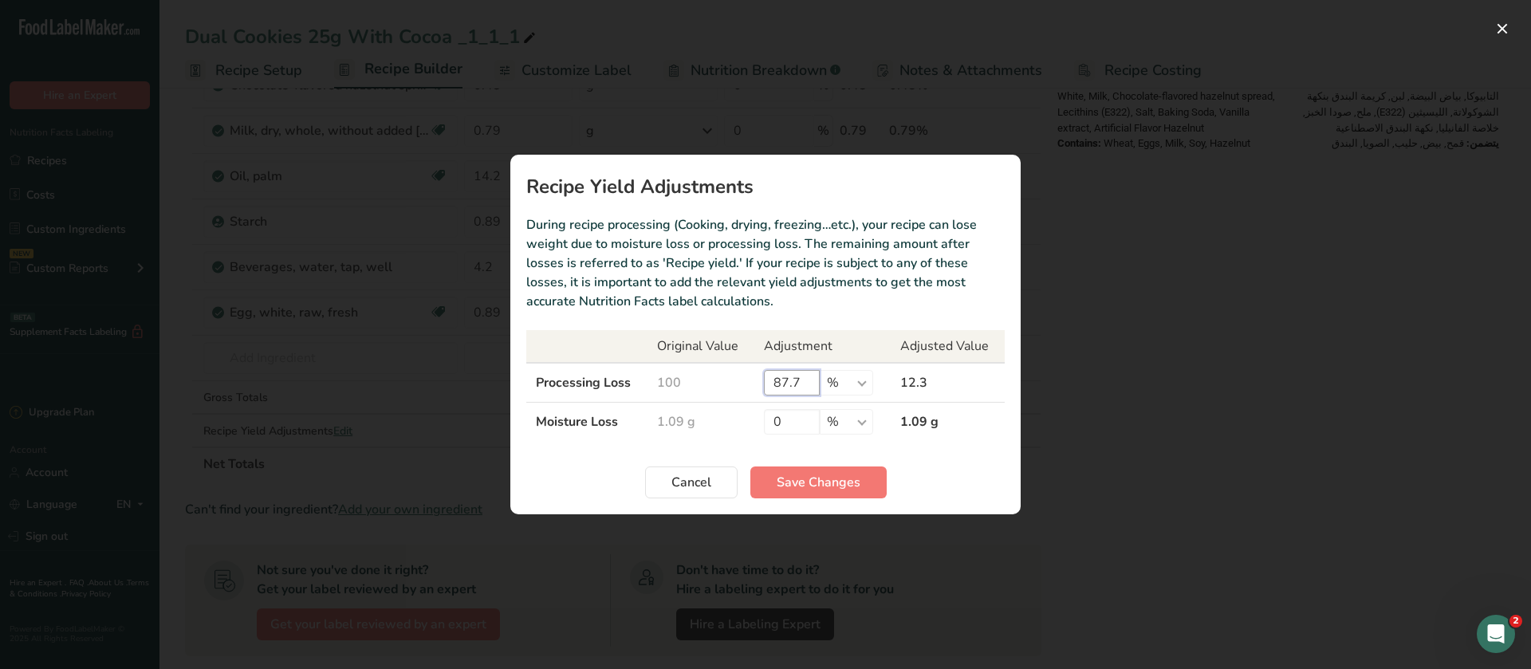
click at [797, 388] on input "87.7" at bounding box center [792, 383] width 56 height 26
type input "87.6"
click at [852, 470] on button "Save Changes" at bounding box center [818, 482] width 136 height 32
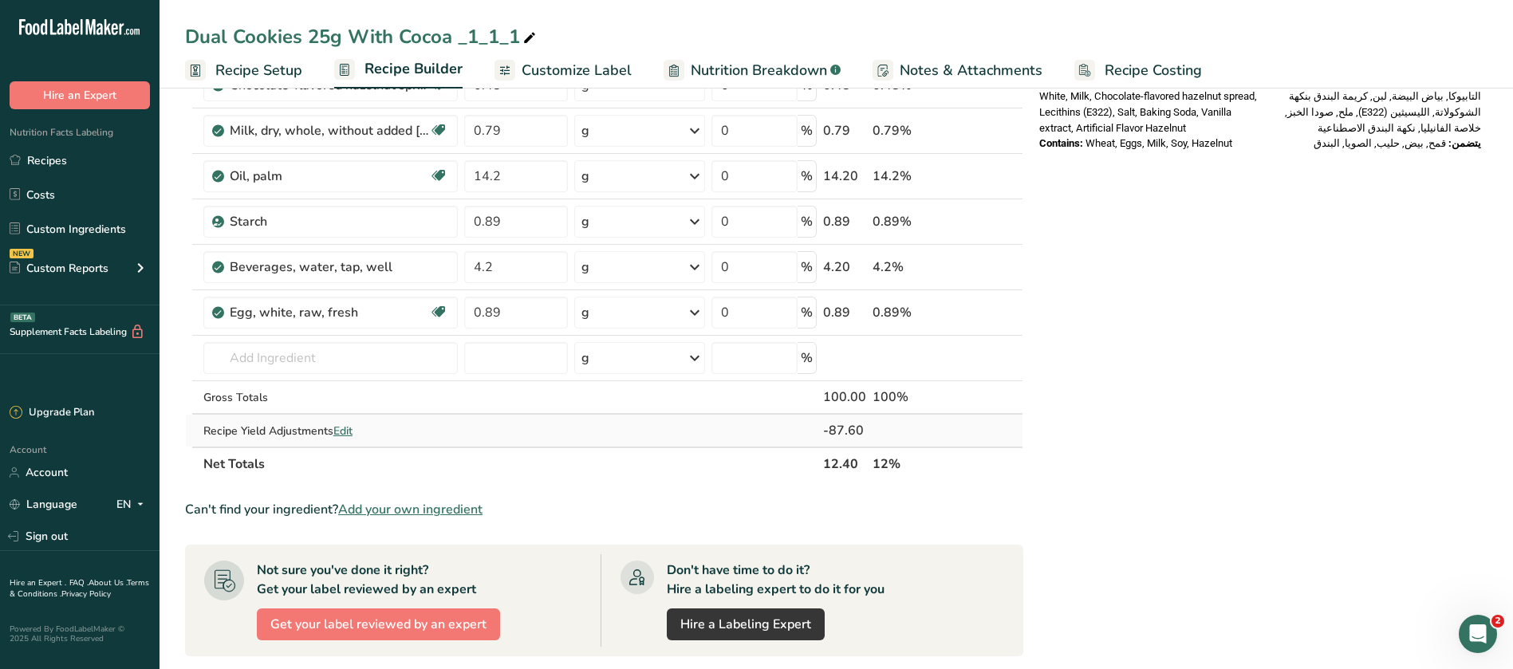
click at [350, 434] on span "Edit" at bounding box center [342, 430] width 19 height 15
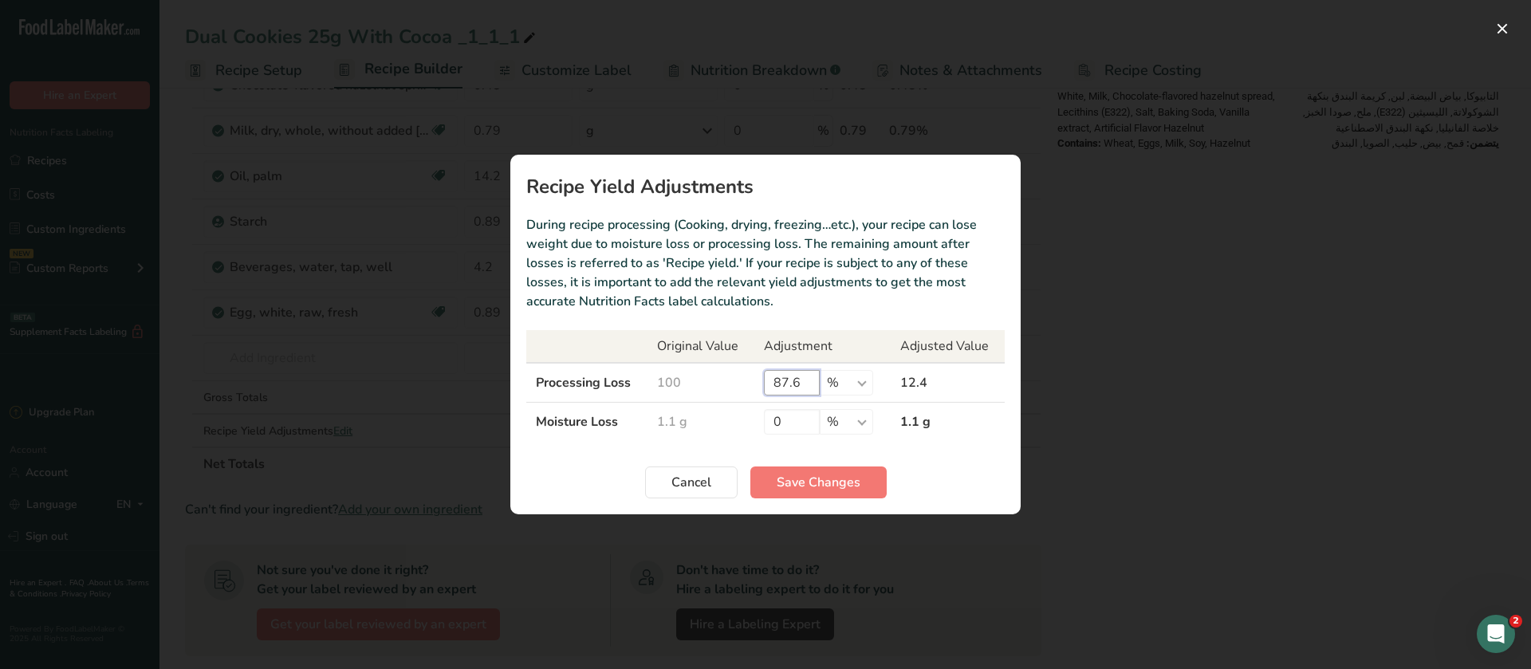
click at [805, 374] on input "87.6" at bounding box center [792, 383] width 56 height 26
type input "87.7"
click at [838, 486] on span "Save Changes" at bounding box center [819, 482] width 84 height 19
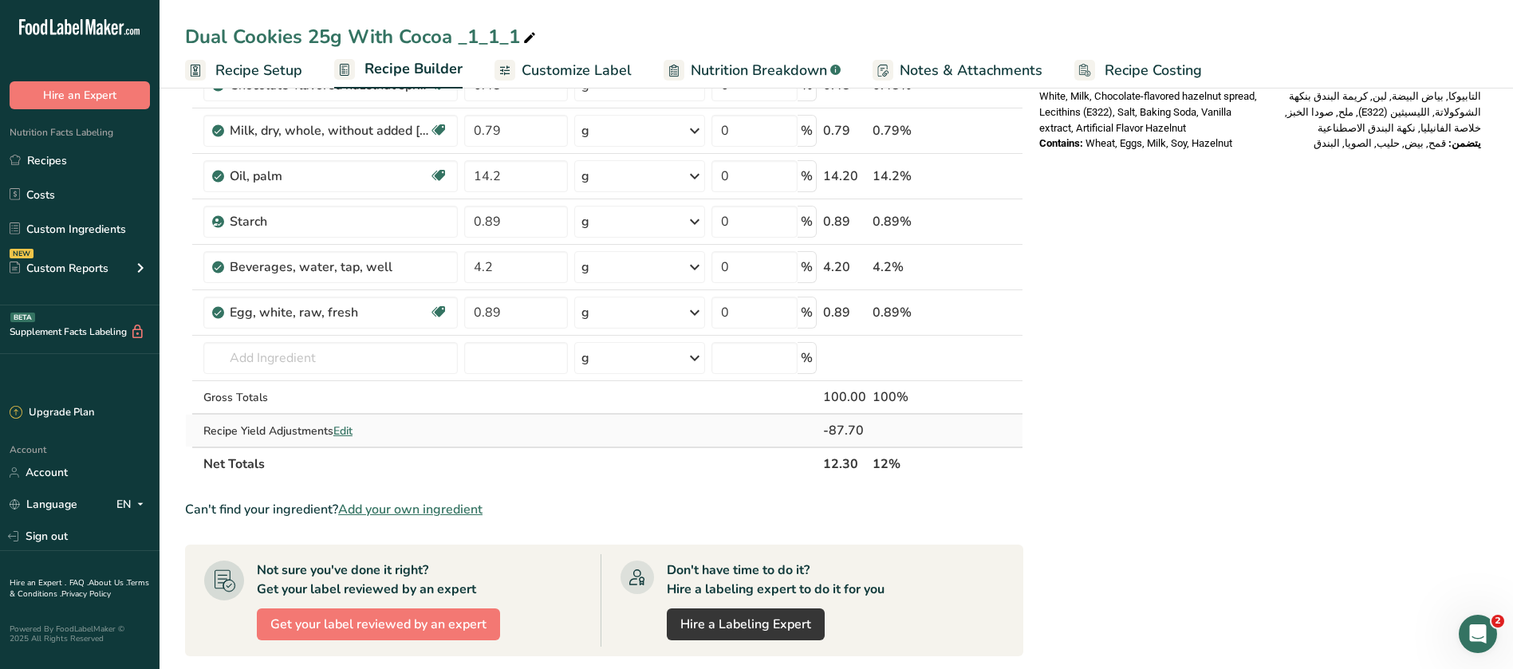
click at [350, 430] on span "Edit" at bounding box center [342, 430] width 19 height 15
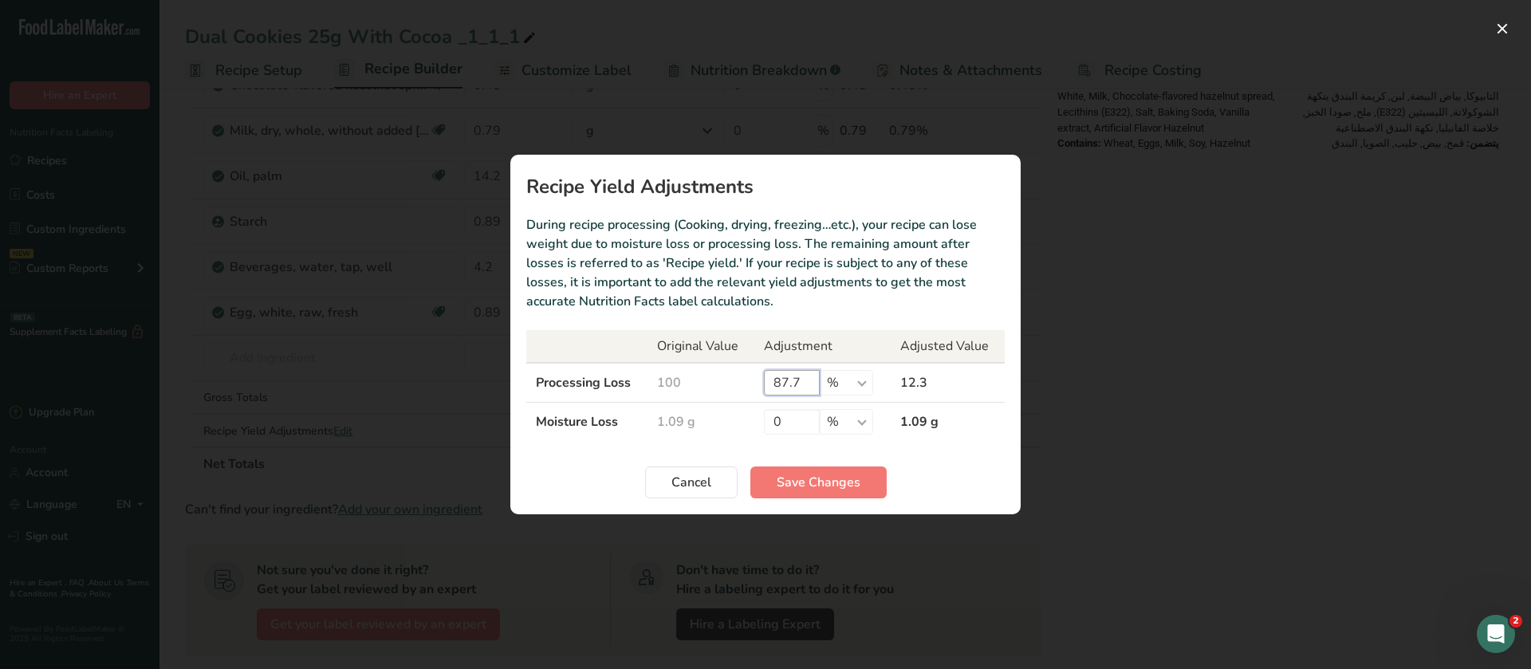
click at [803, 383] on input "87.7" at bounding box center [792, 383] width 56 height 26
type input "87.8"
click at [853, 481] on span "Save Changes" at bounding box center [819, 482] width 84 height 19
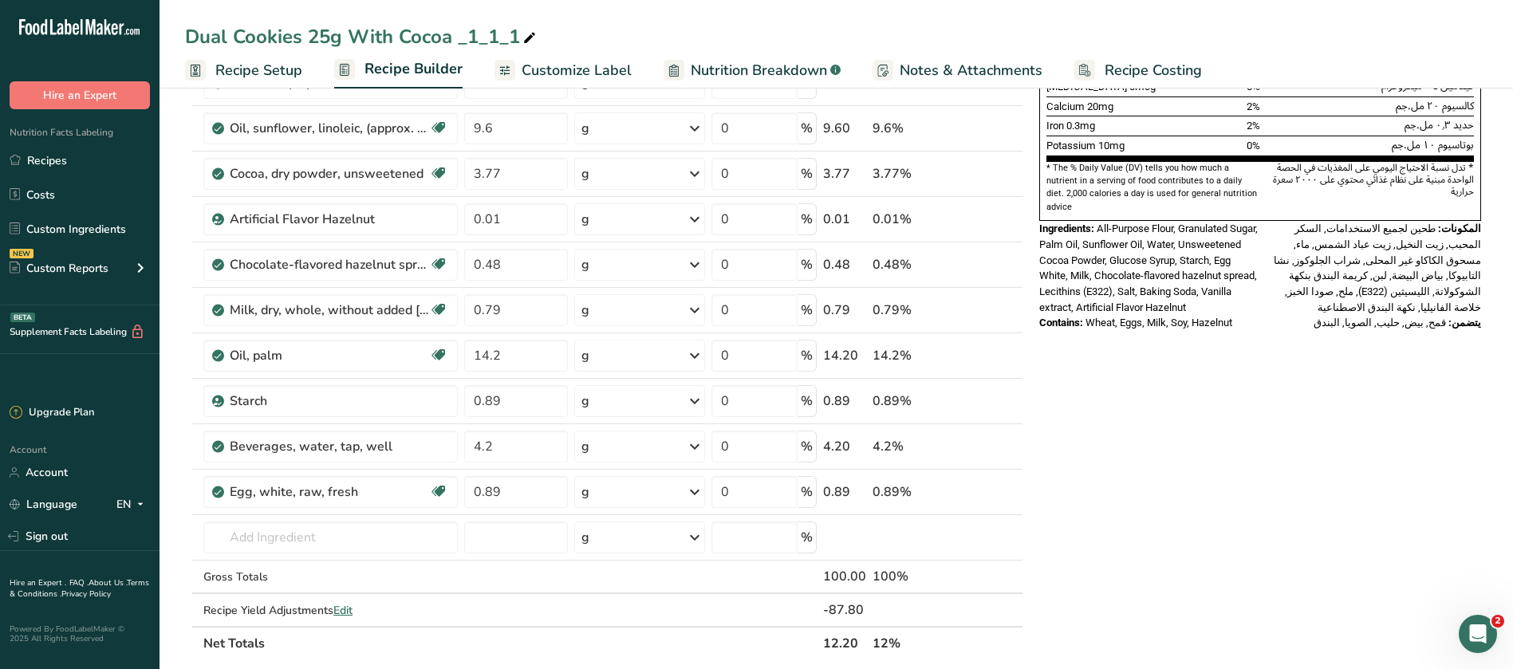
scroll to position [0, 0]
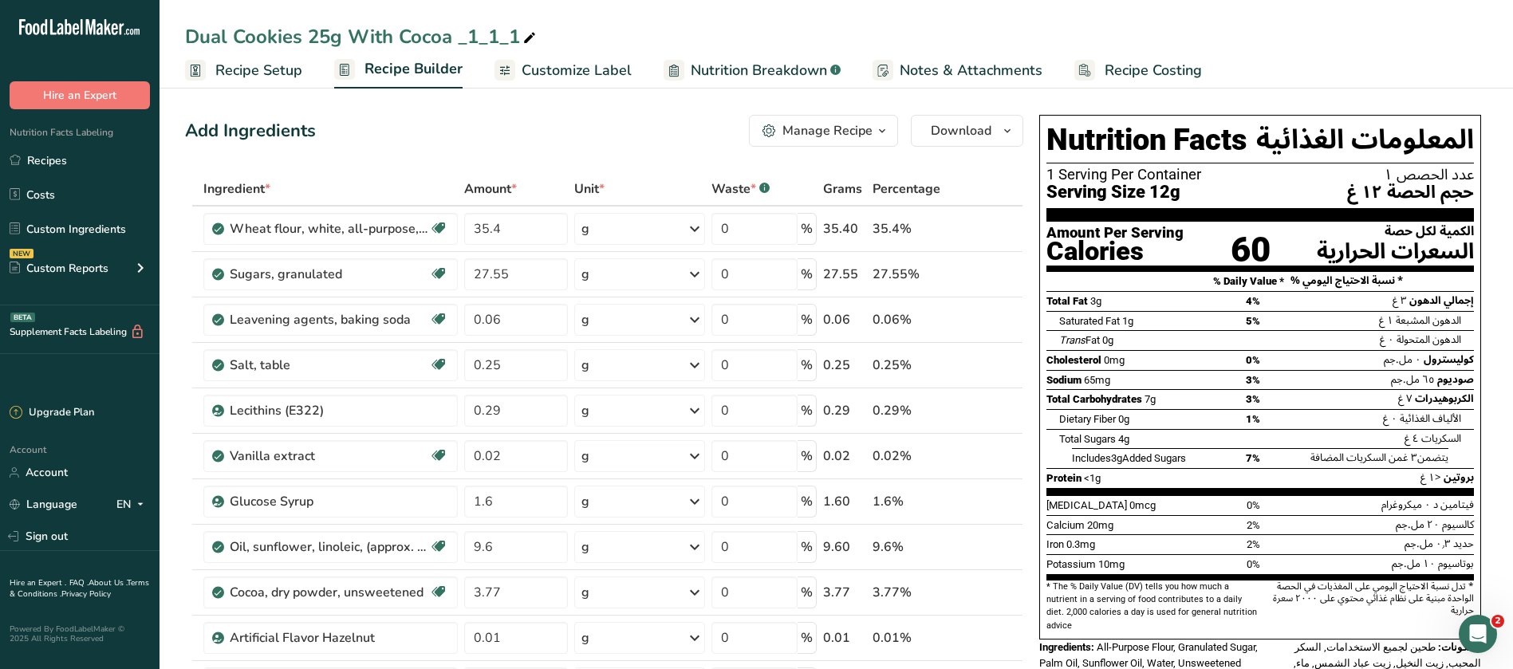
click at [241, 77] on span "Recipe Setup" at bounding box center [258, 71] width 87 height 22
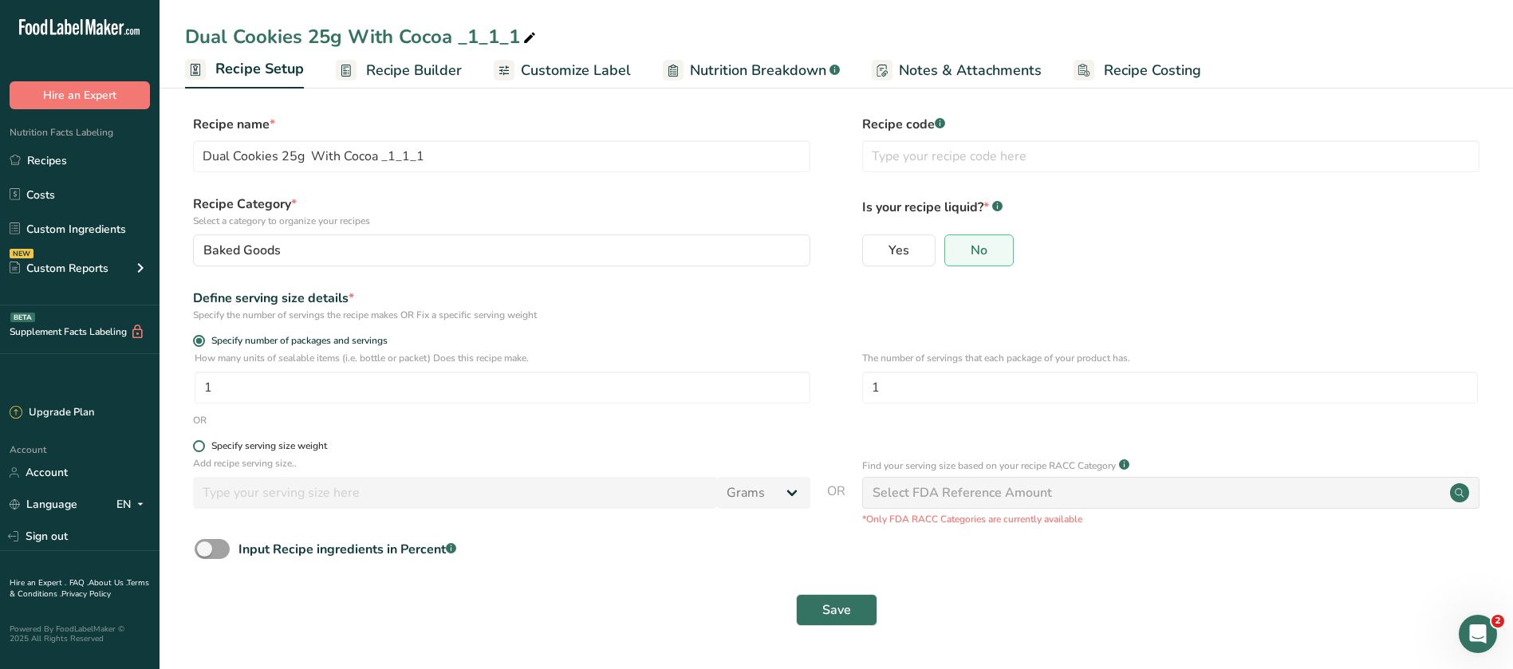
click at [199, 447] on span at bounding box center [199, 446] width 12 height 12
click at [199, 447] on input "Specify serving size weight" at bounding box center [198, 446] width 10 height 10
radio input "true"
radio input "false"
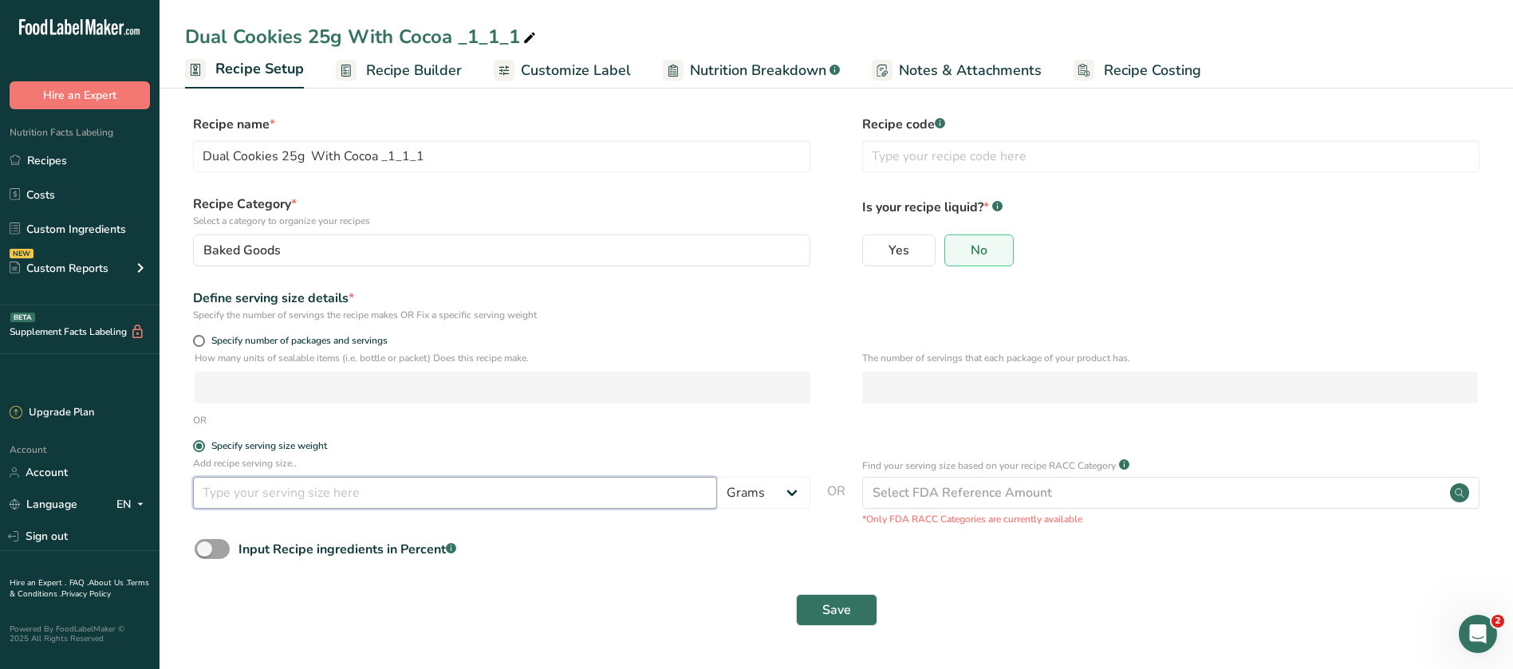
click at [213, 482] on input "number" at bounding box center [455, 493] width 524 height 32
type input "12.4"
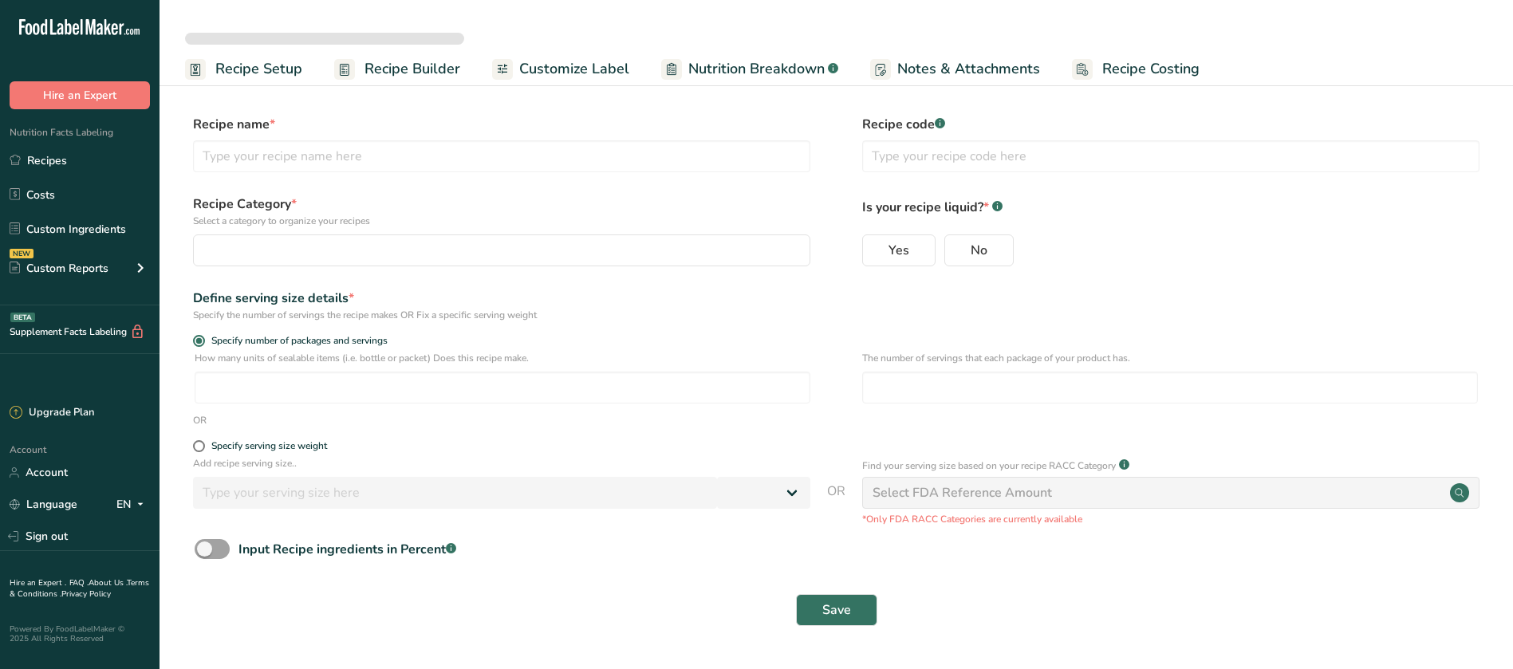
select select
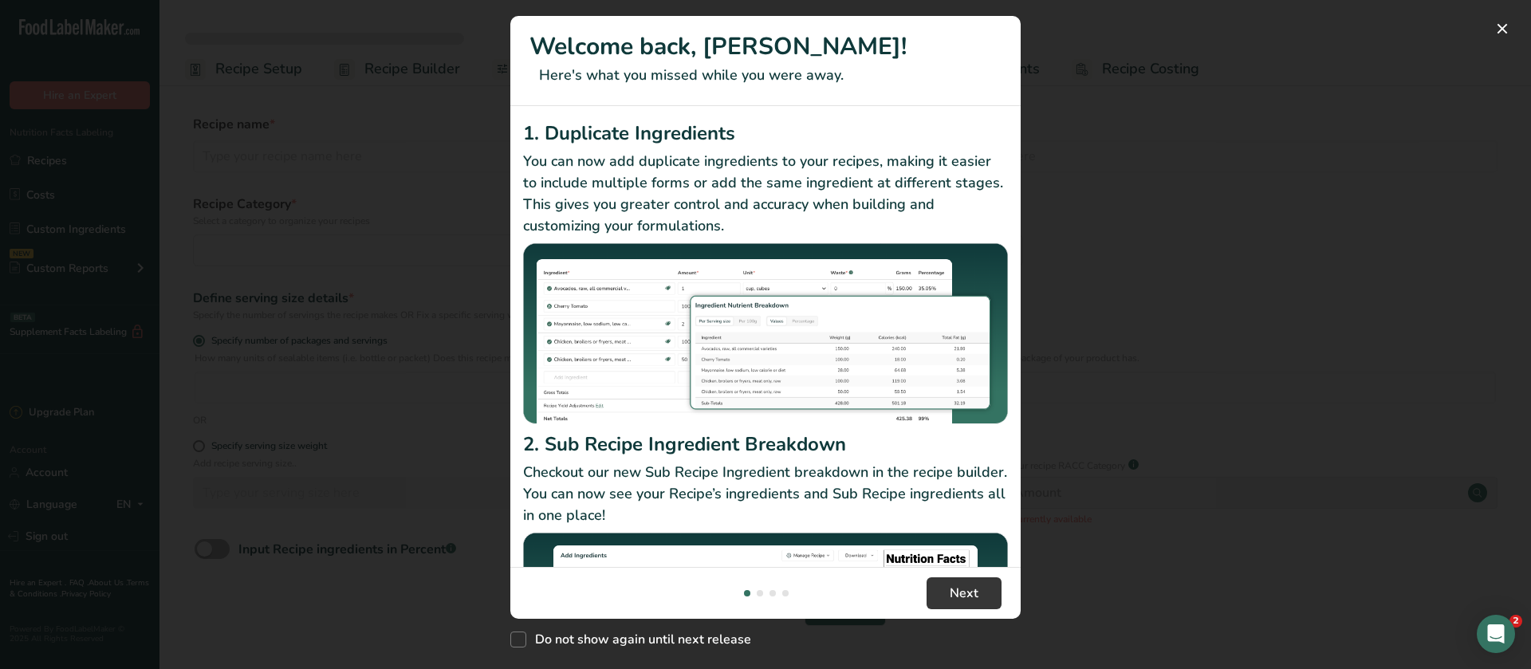
type input "Dual Cookies 25g With Cocoa _1_1_1"
radio input "true"
type input "1"
select select "0"
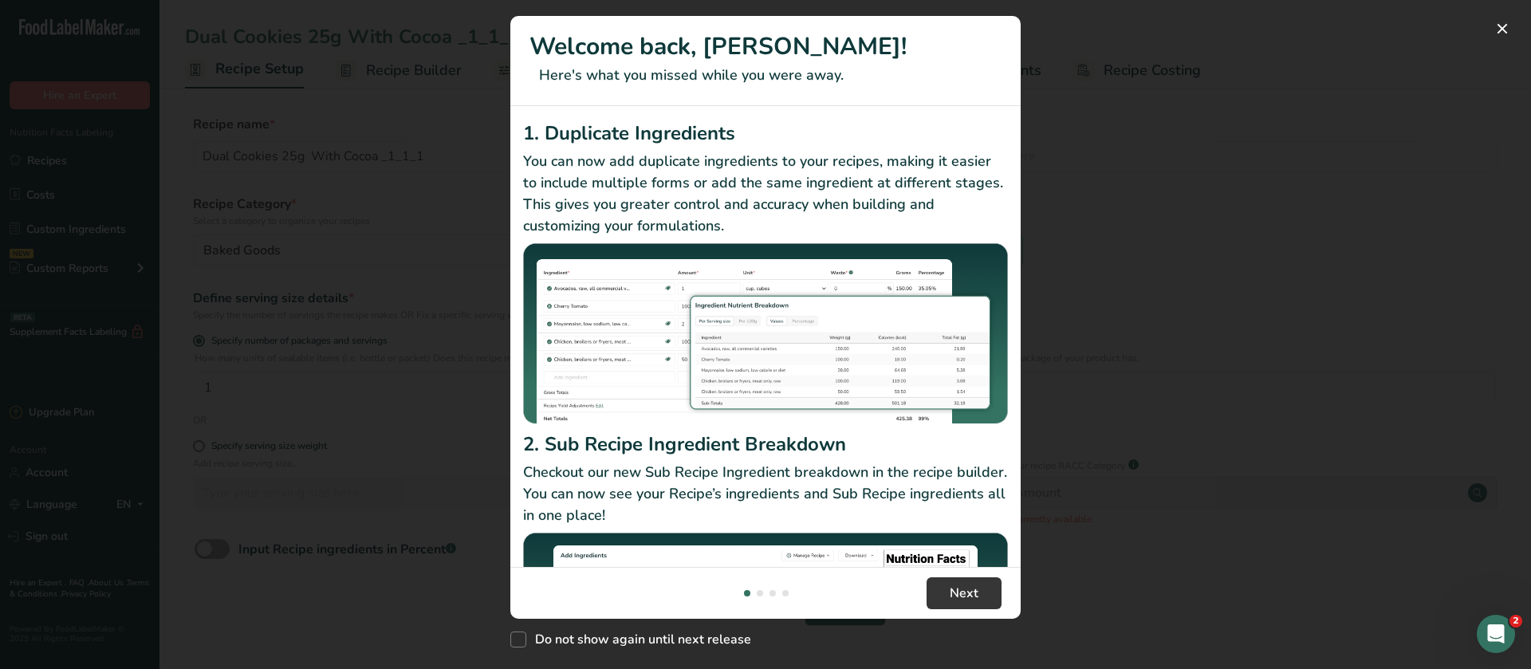
click at [1121, 159] on div "New Features" at bounding box center [765, 334] width 1531 height 669
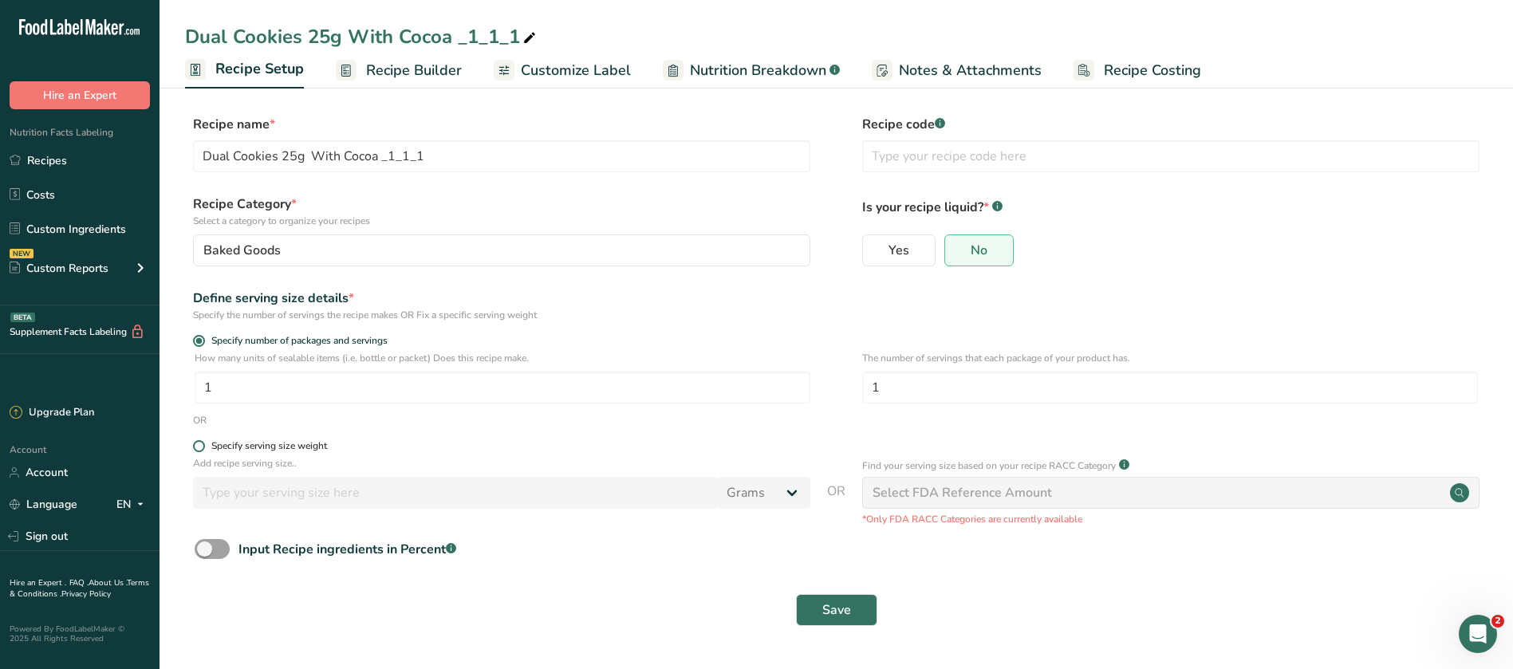
click at [205, 446] on span "Specify serving size weight" at bounding box center [266, 446] width 122 height 12
click at [203, 446] on input "Specify serving size weight" at bounding box center [198, 446] width 10 height 10
radio input "true"
radio input "false"
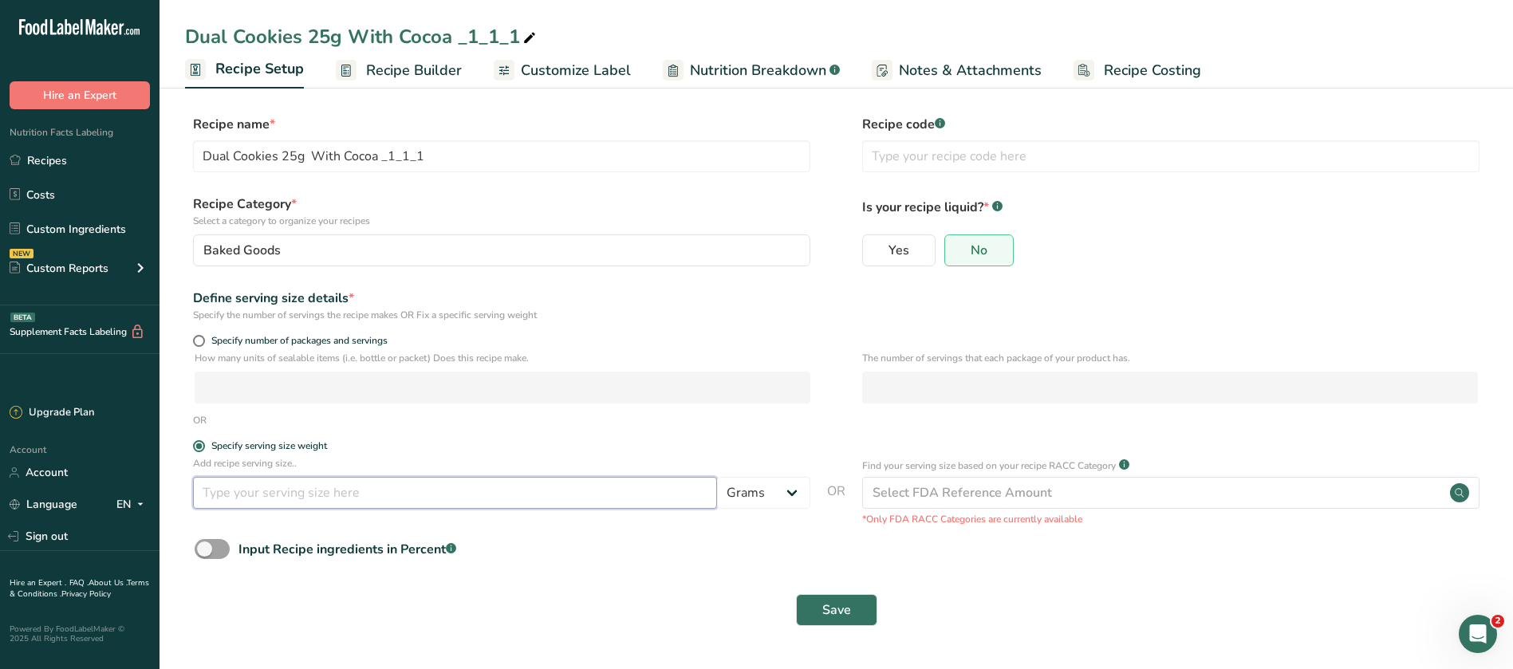
click at [247, 501] on input "number" at bounding box center [455, 493] width 524 height 32
type input "12.5"
click at [842, 601] on span "Save" at bounding box center [836, 609] width 29 height 19
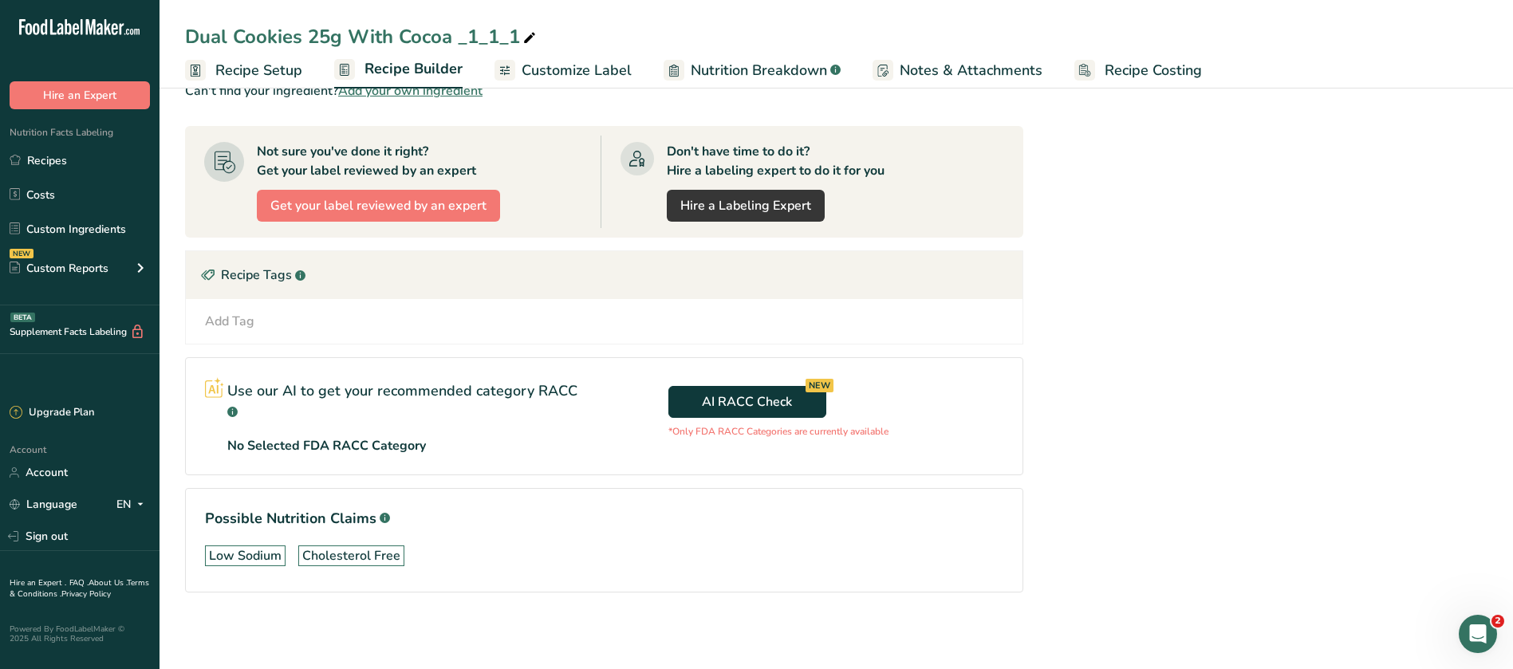
scroll to position [419, 0]
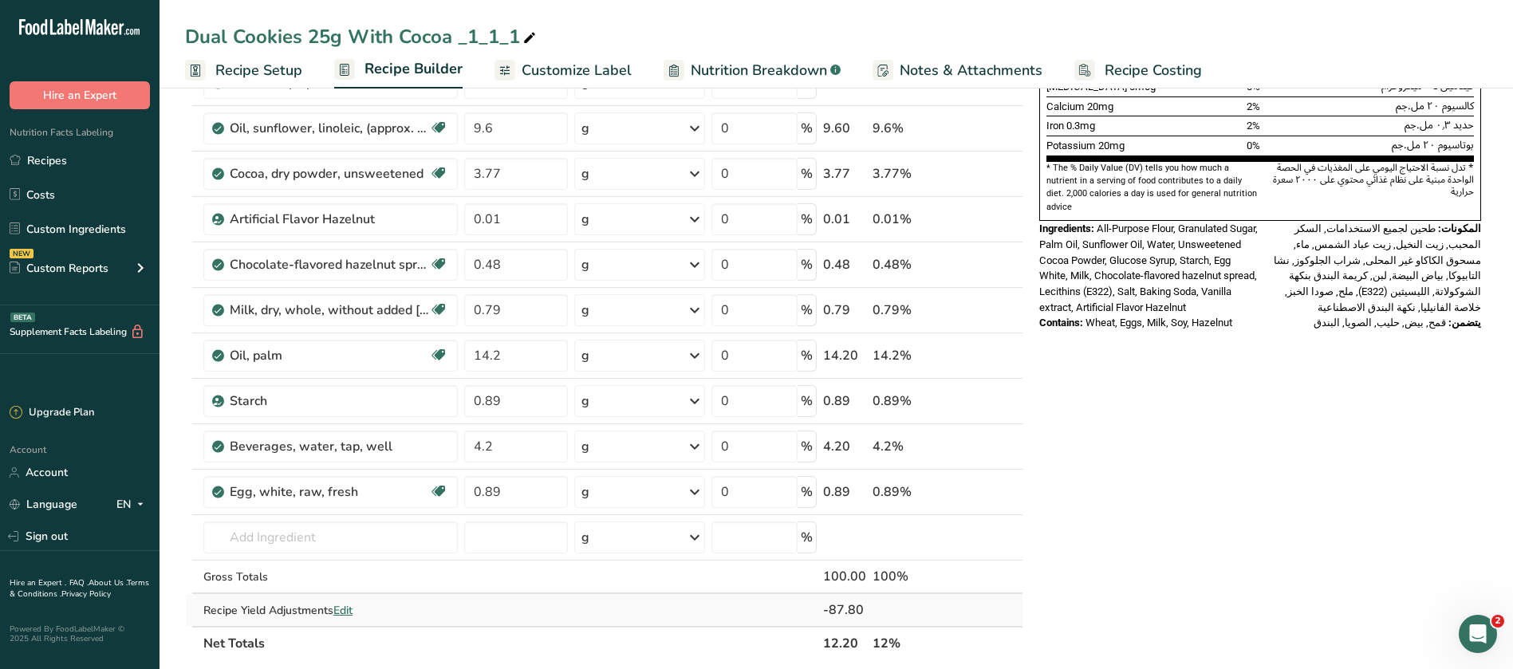
click at [349, 612] on span "Edit" at bounding box center [342, 610] width 19 height 15
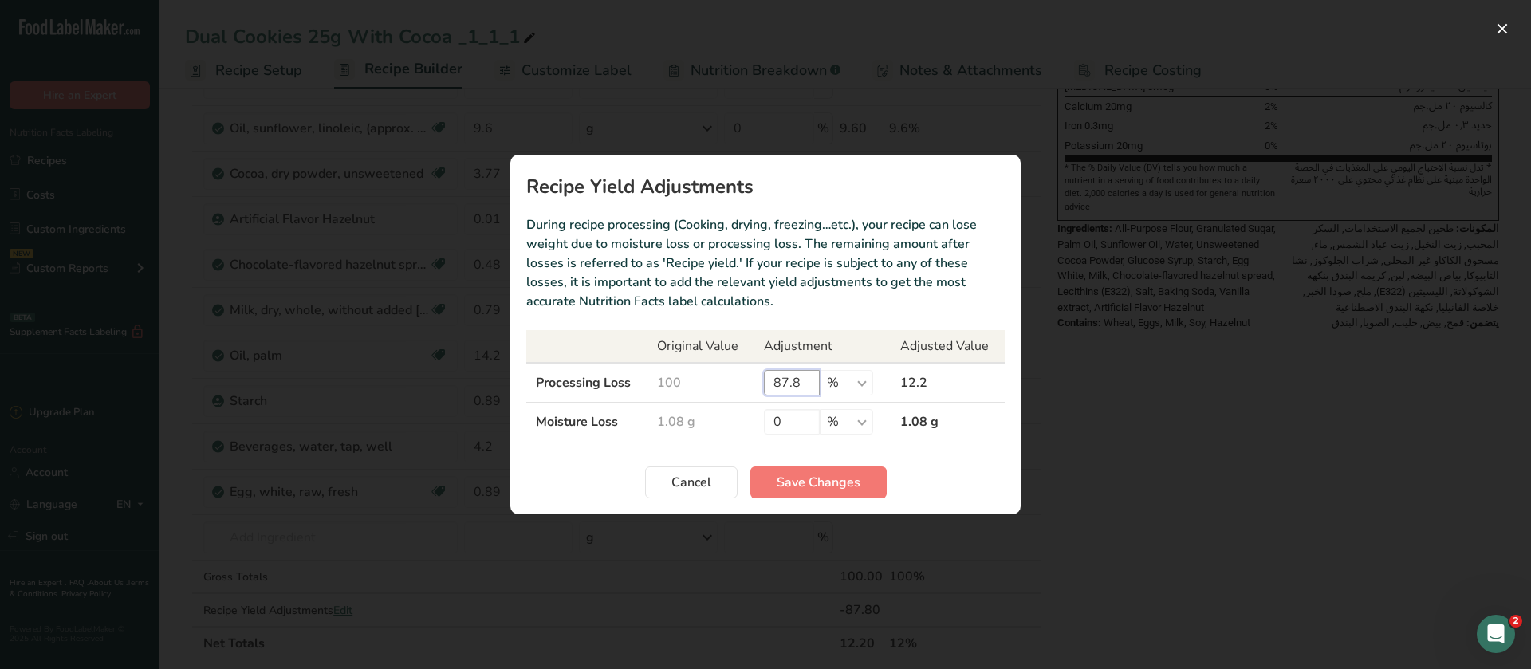
click at [805, 380] on input "87.8" at bounding box center [792, 383] width 56 height 26
click at [788, 382] on input "88.5" at bounding box center [792, 383] width 56 height 26
type input "87.5"
click at [808, 482] on span "Save Changes" at bounding box center [819, 482] width 84 height 19
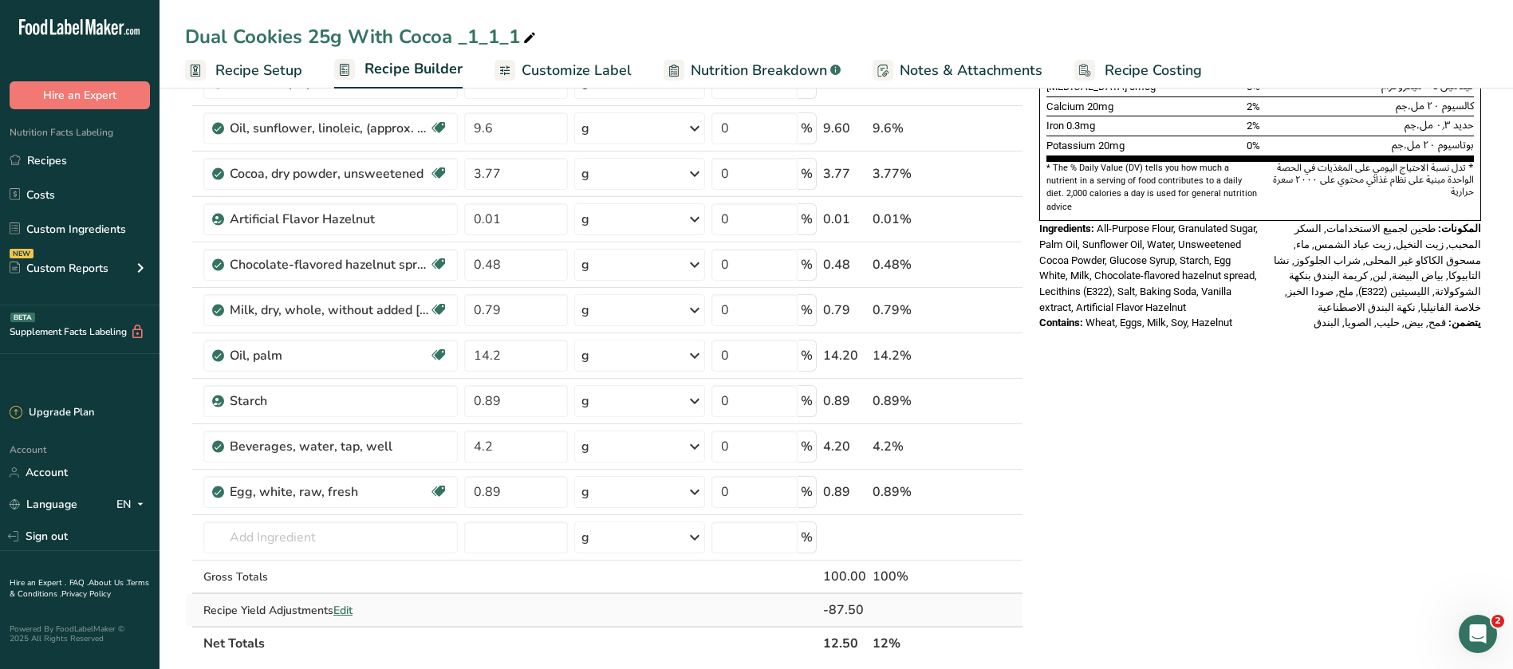
click at [349, 608] on span "Edit" at bounding box center [342, 610] width 19 height 15
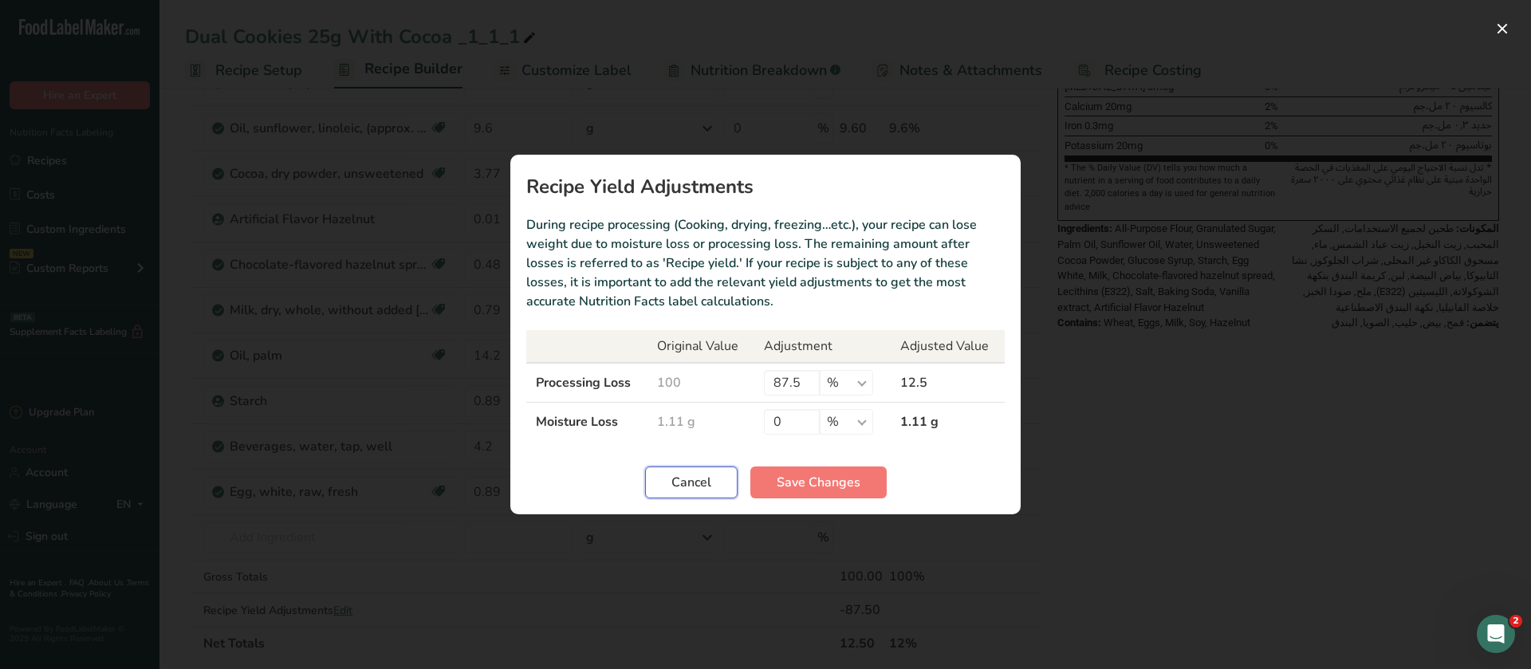
click at [693, 473] on span "Cancel" at bounding box center [691, 482] width 40 height 19
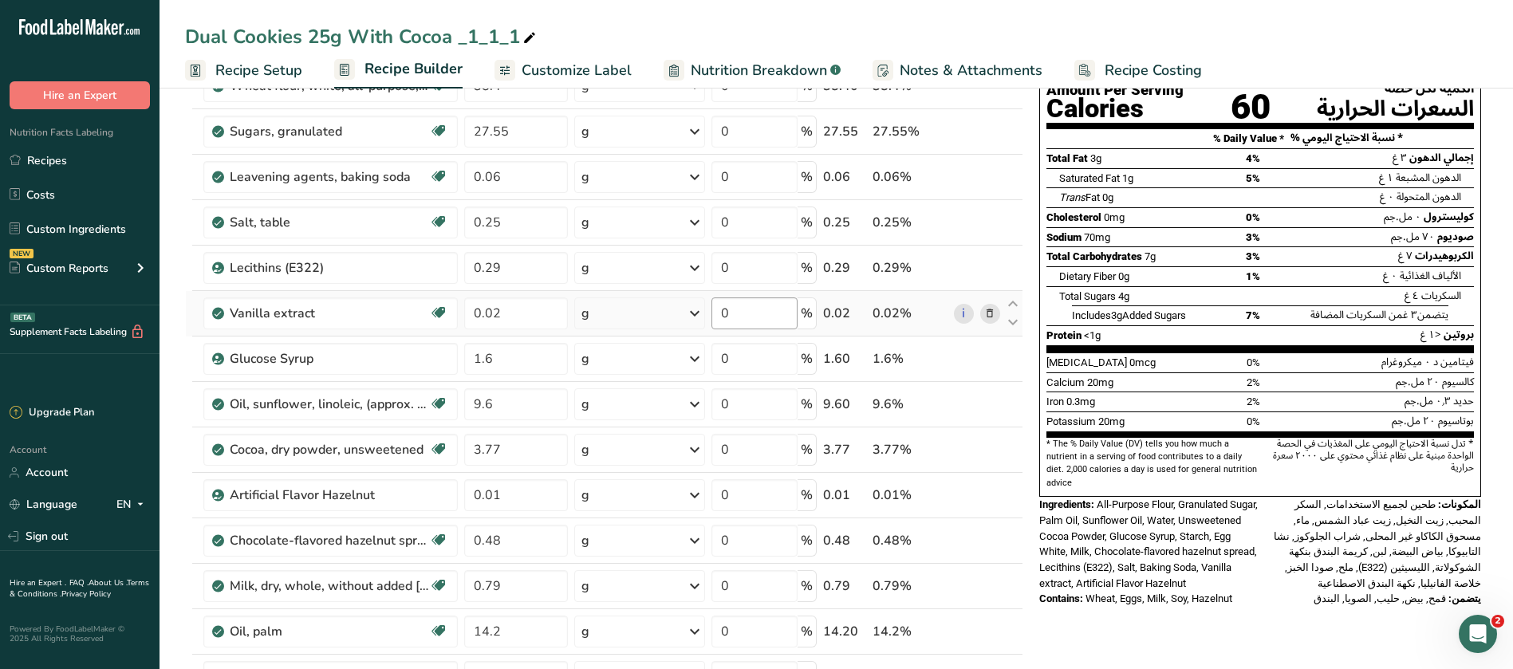
scroll to position [598, 0]
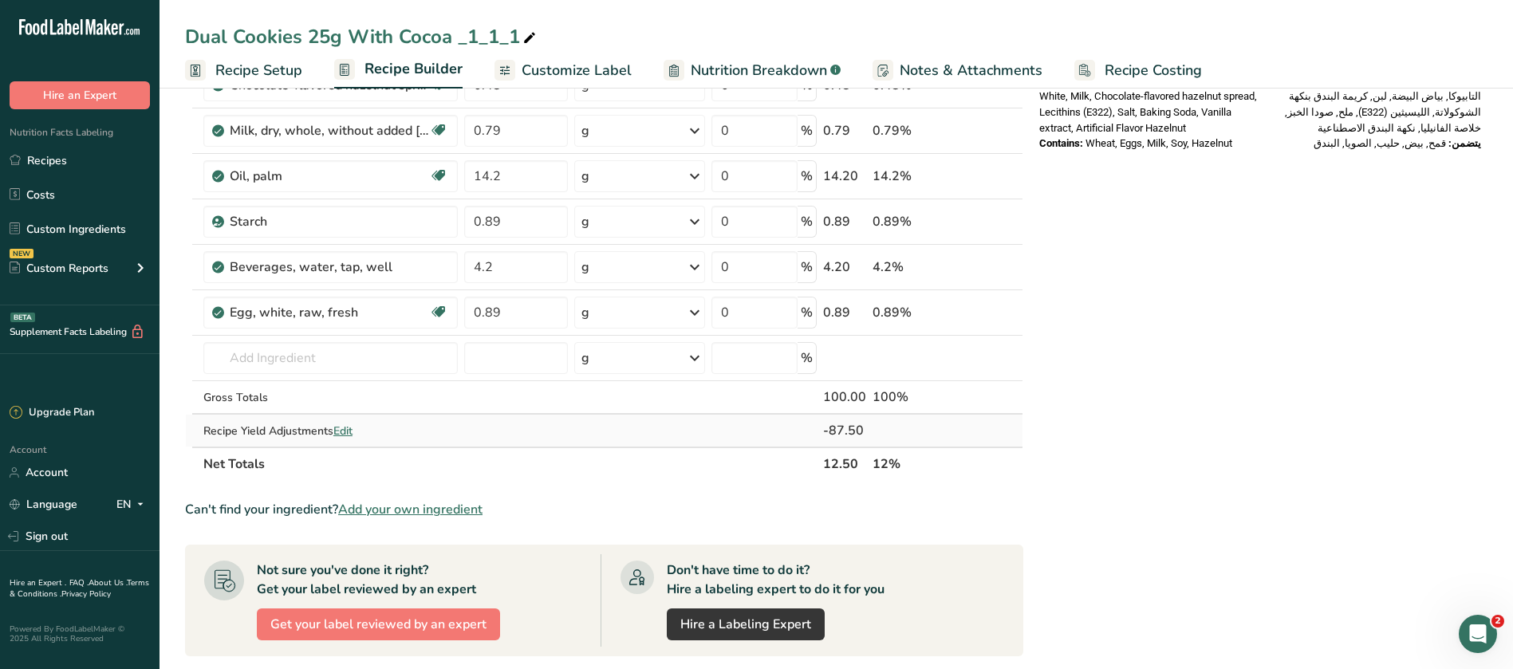
click at [351, 430] on span "Edit" at bounding box center [342, 430] width 19 height 15
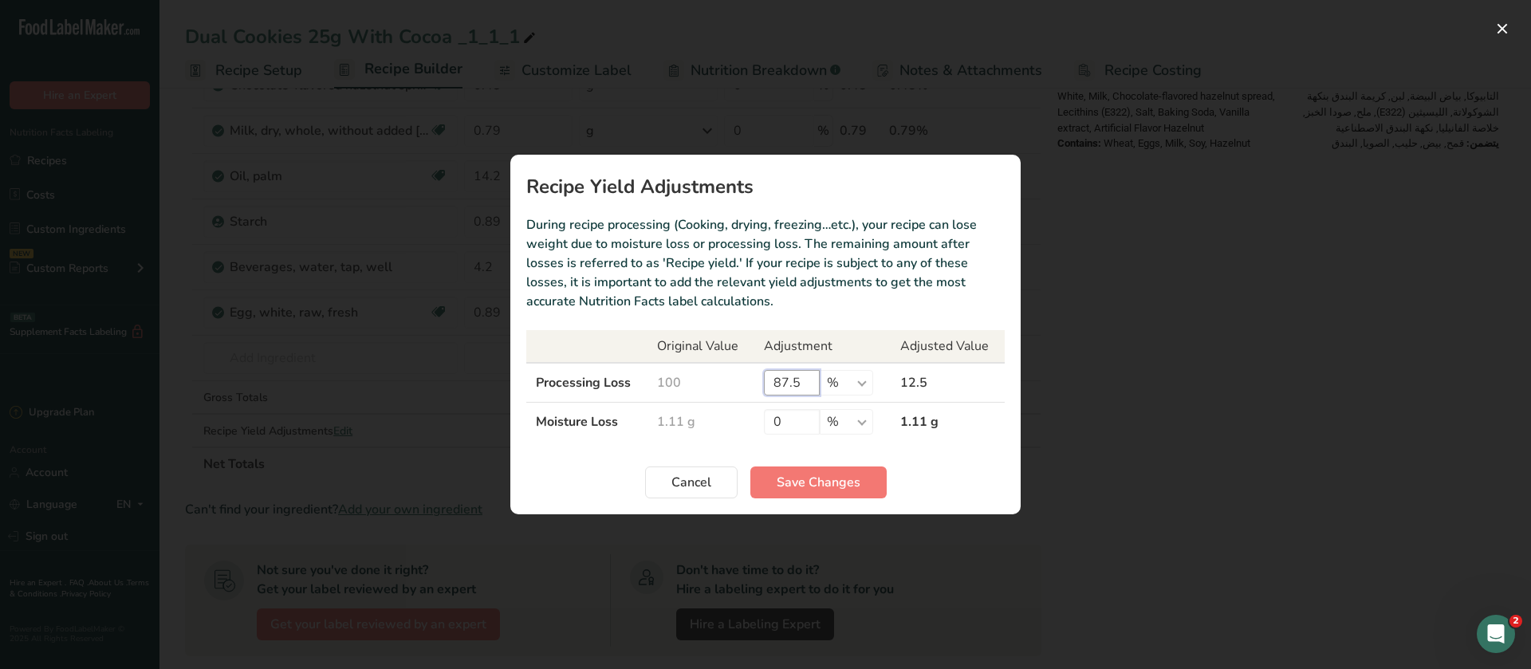
click at [809, 383] on input "87.5" at bounding box center [792, 383] width 56 height 26
type input "88"
click at [803, 484] on span "Save Changes" at bounding box center [819, 482] width 84 height 19
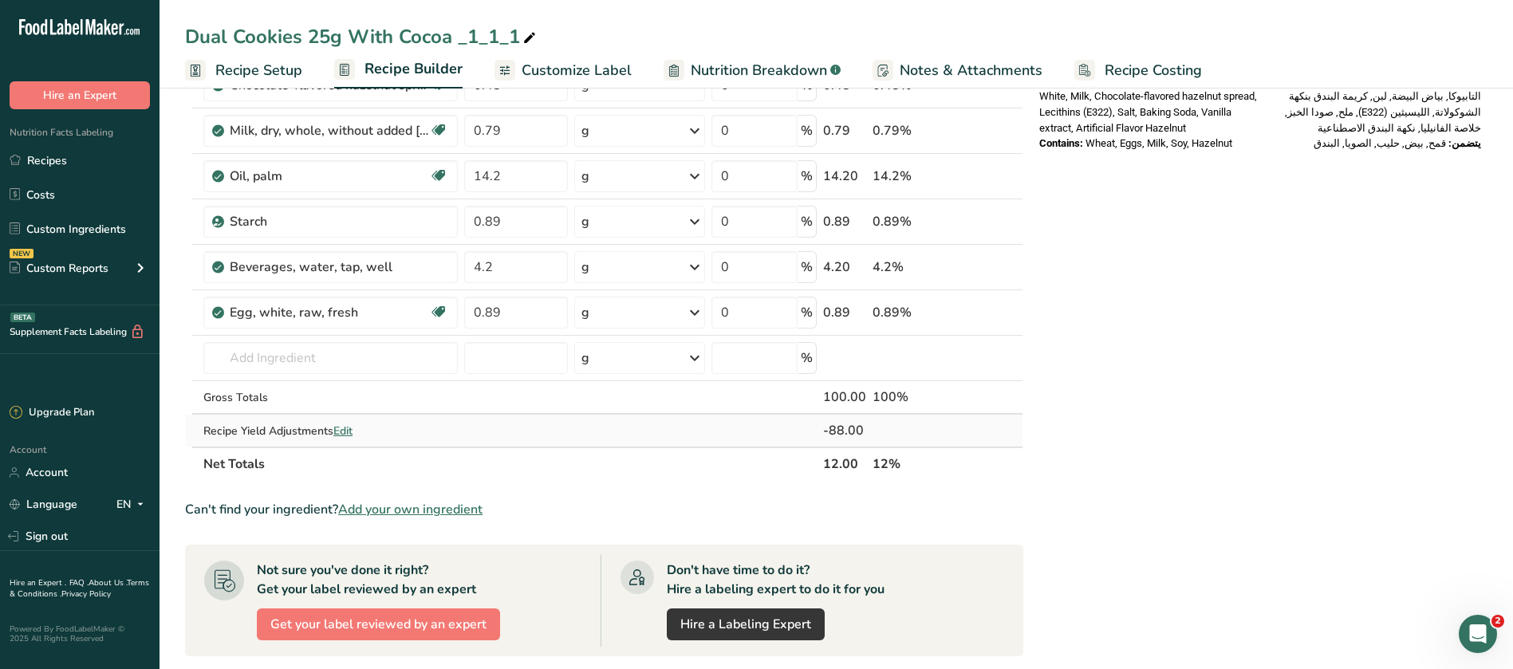
click at [341, 428] on span "Edit" at bounding box center [342, 430] width 19 height 15
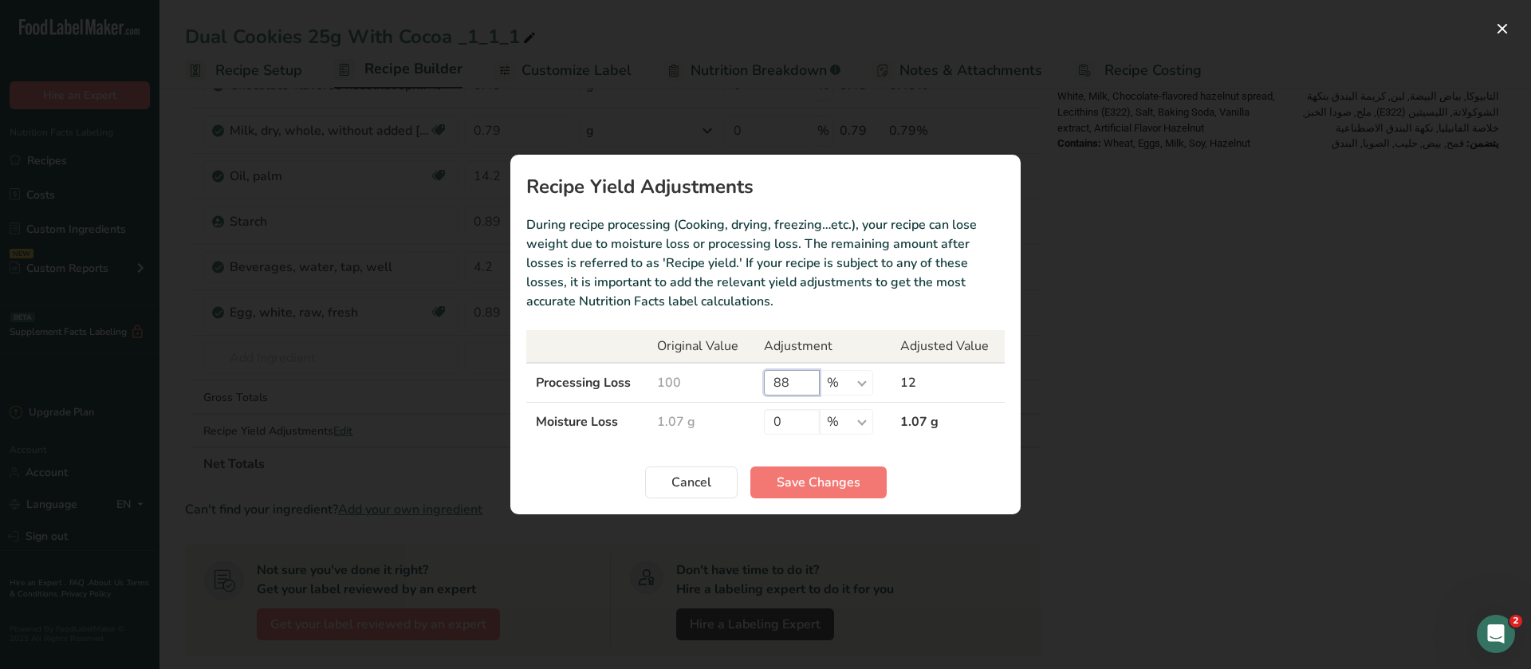
click at [790, 385] on input "88" at bounding box center [792, 383] width 56 height 26
type input "87.5"
click at [824, 486] on span "Save Changes" at bounding box center [819, 482] width 84 height 19
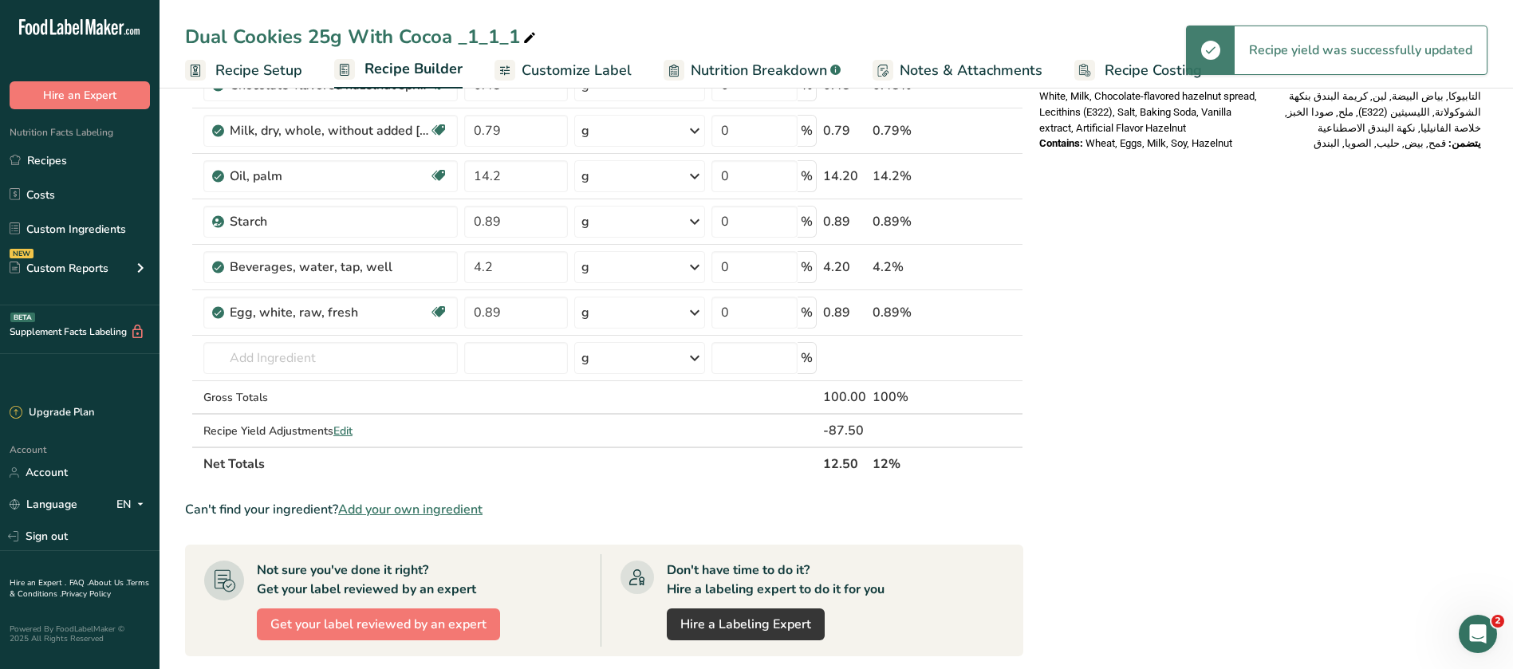
scroll to position [0, 0]
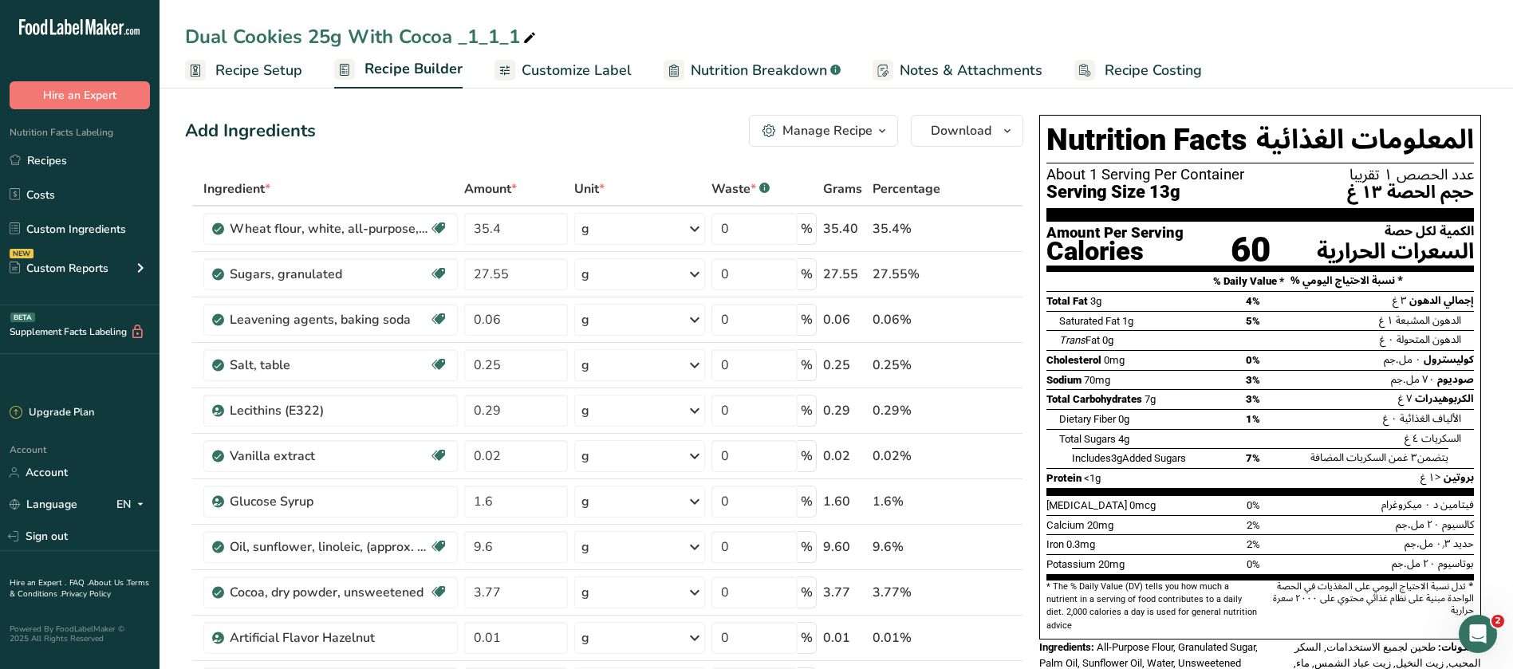
click at [543, 69] on span "Customize Label" at bounding box center [576, 71] width 110 height 22
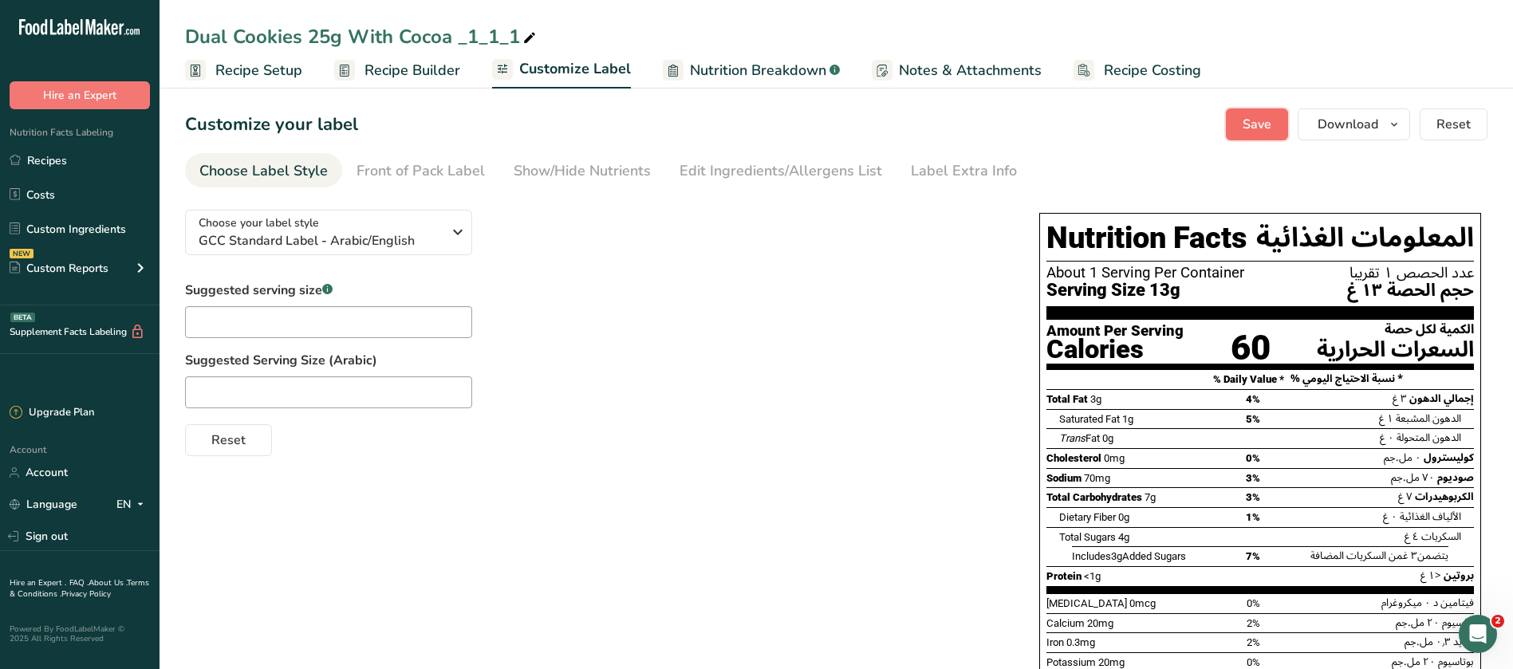
click at [1240, 115] on button "Save" at bounding box center [1257, 124] width 62 height 32
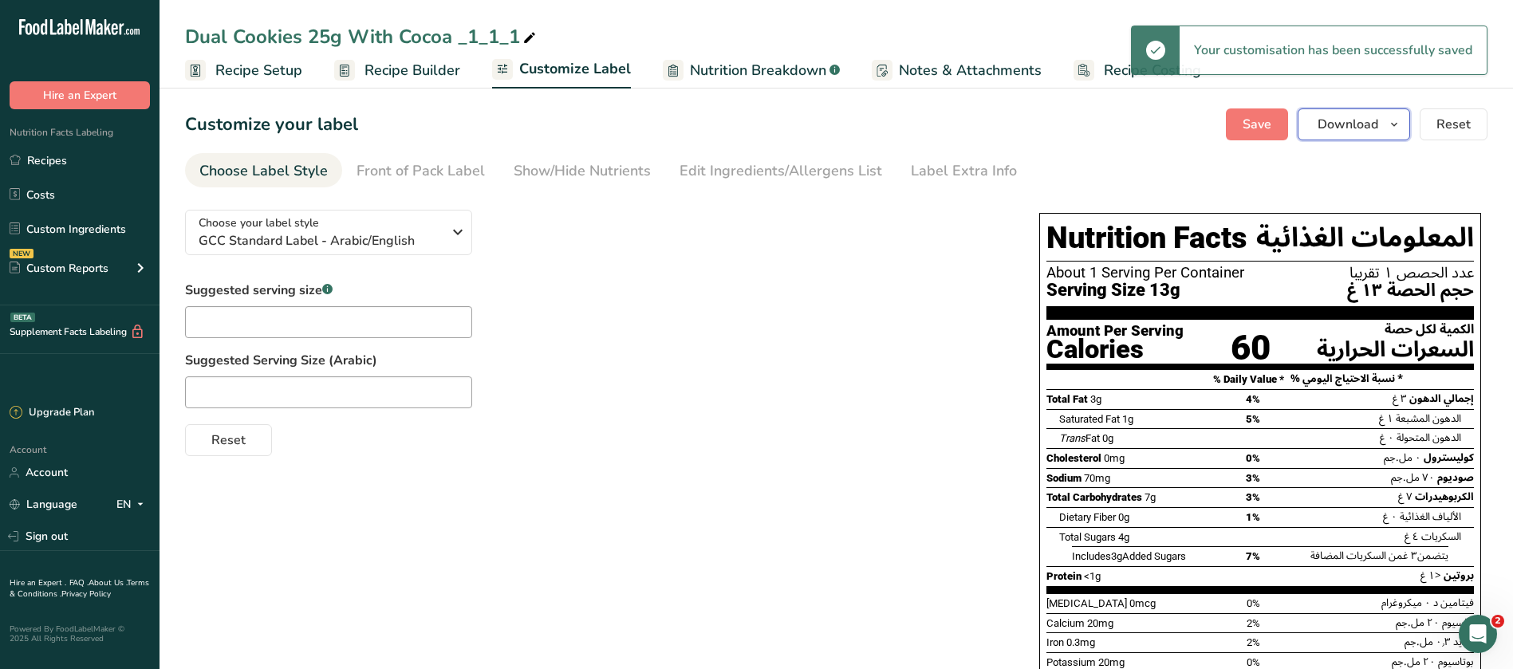
click at [1347, 119] on span "Download" at bounding box center [1347, 124] width 61 height 19
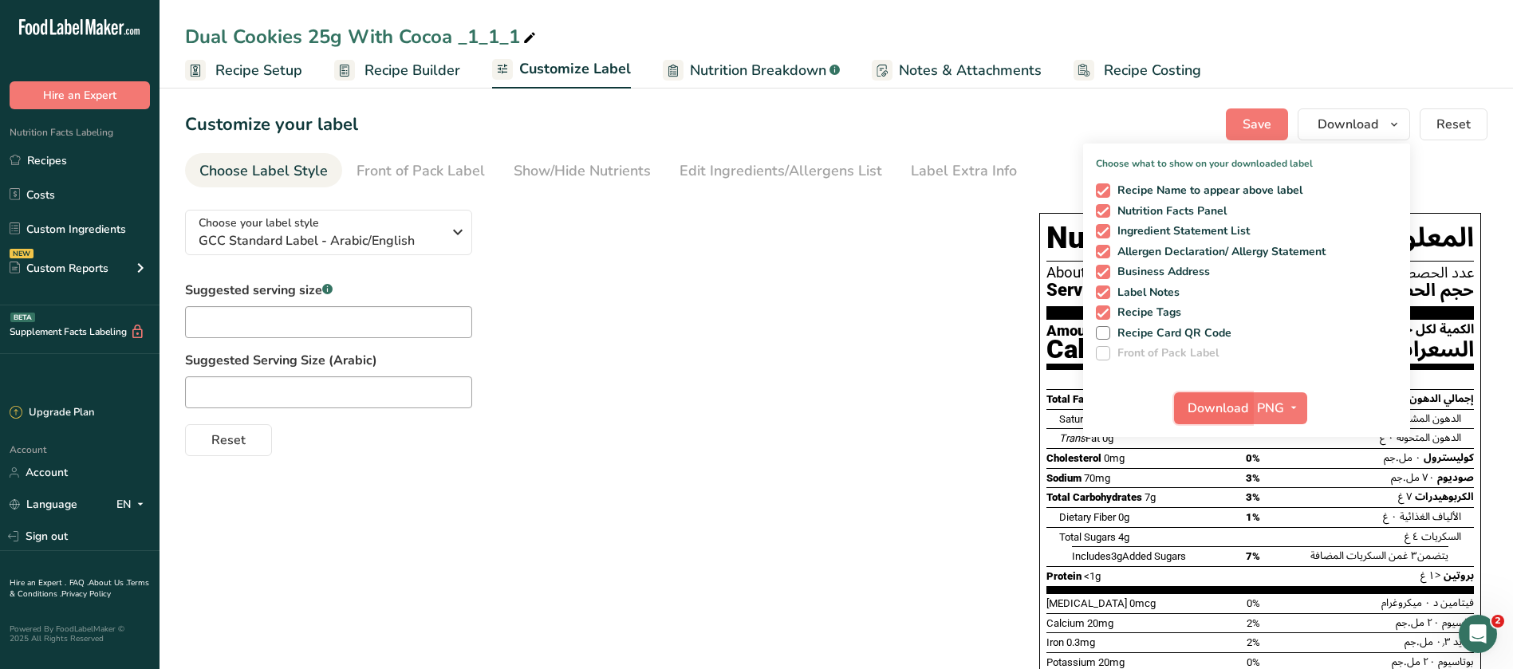
click at [1215, 421] on button "Download" at bounding box center [1213, 408] width 78 height 32
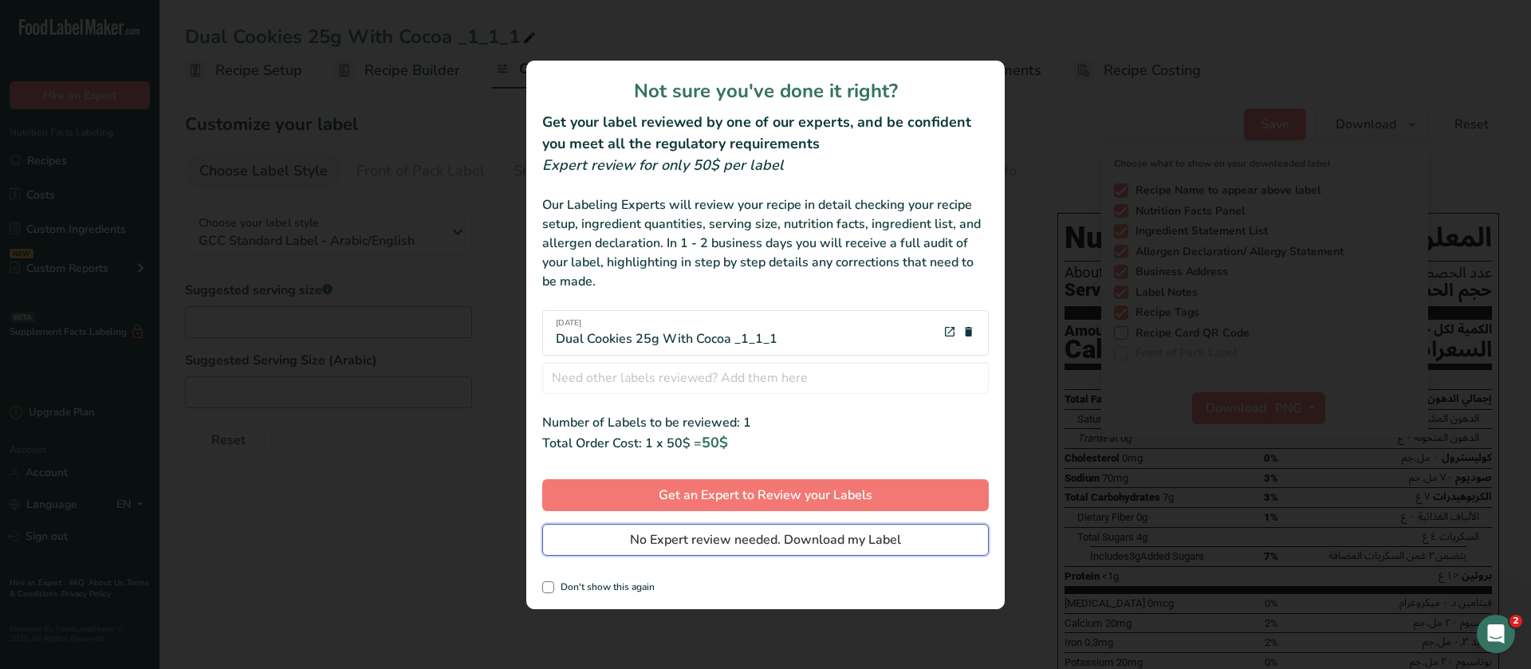
click at [753, 549] on button "No Expert review needed. Download my Label" at bounding box center [765, 540] width 447 height 32
